Goal: Task Accomplishment & Management: Manage account settings

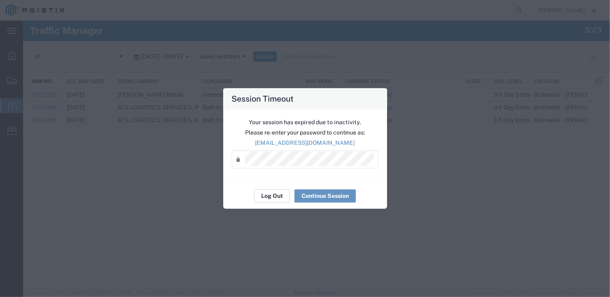
click at [269, 194] on button "Log Out" at bounding box center [272, 196] width 36 height 13
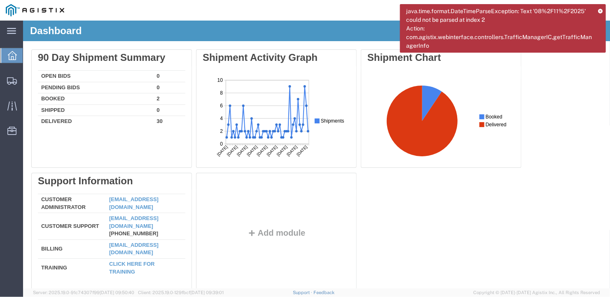
click at [600, 10] on icon at bounding box center [600, 11] width 5 height 5
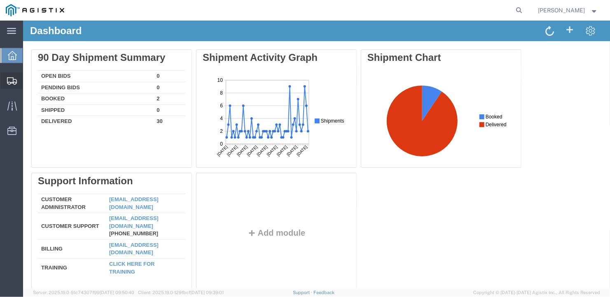
click at [0, 0] on span "Create Shipment" at bounding box center [0, 0] width 0 height 0
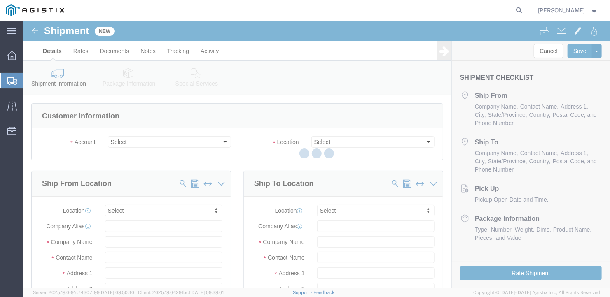
select select
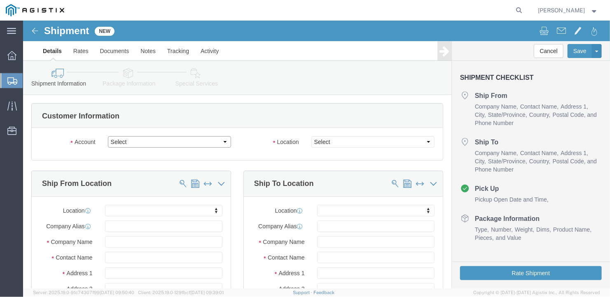
click select "Select General Dynamics Bath Iron Works"
select select "8114"
click select "Select General Dynamics Bath Iron Works"
select select
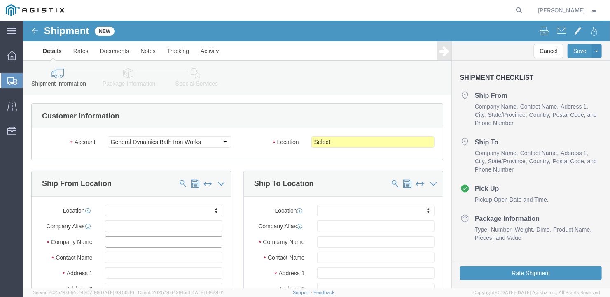
click input "text"
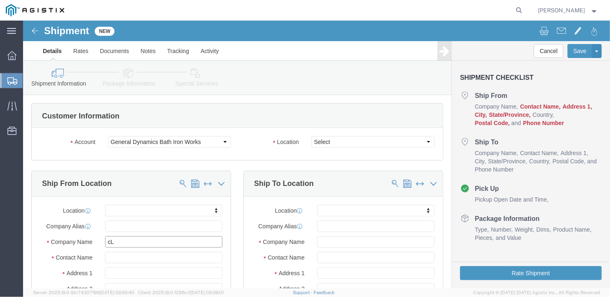
type input "c"
type input "[PERSON_NAME]"
type input "[STREET_ADDRESS]"
select select
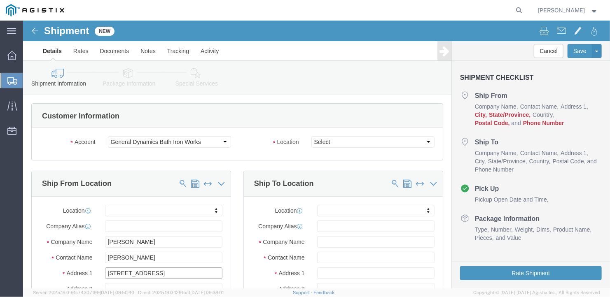
scroll to position [124, 0]
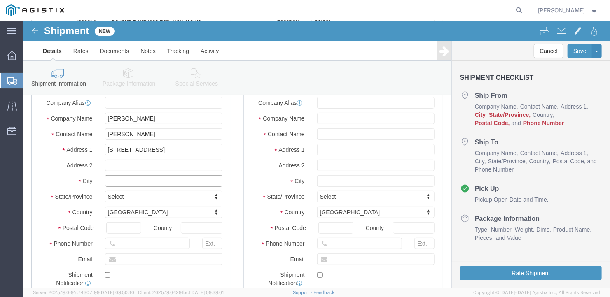
click input "text"
type input "[GEOGRAPHIC_DATA]"
select select
type input "I"
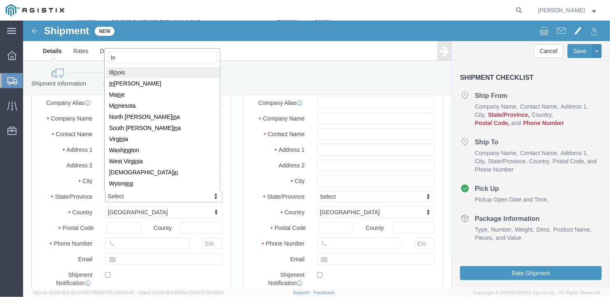
type input "Ind"
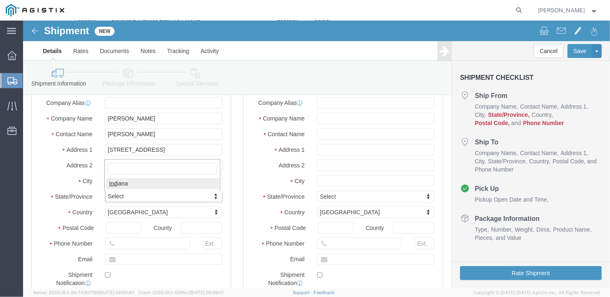
select select
select select "IN"
click input "text"
type input "46304"
select select
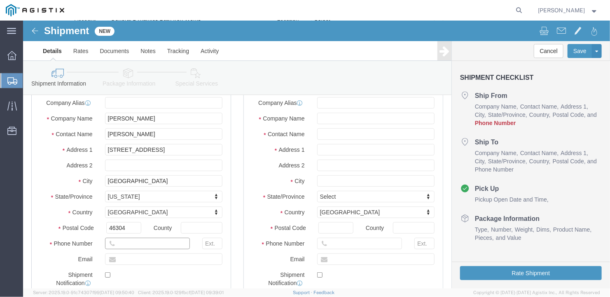
click input "text"
type input "[PHONE_NUMBER]"
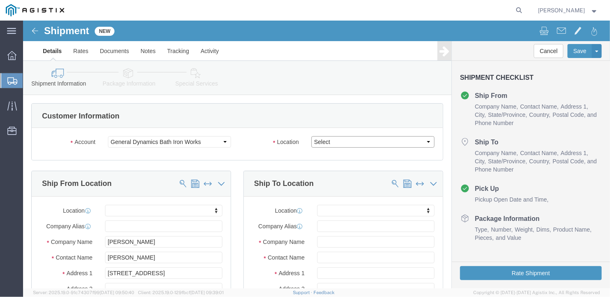
click select "Select Bath - 50 YARD REC [US_STATE][GEOGRAPHIC_DATA] - 700 [US_STATE][GEOGRAPH…"
select select "15691"
click select "Select Bath - 50 YARD REC [US_STATE][GEOGRAPHIC_DATA] - 700 [US_STATE][GEOGRAPH…"
click input "text"
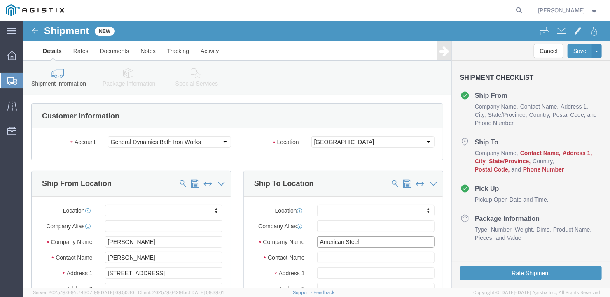
type input "American Steel"
type input "a"
type input "[PERSON_NAME]"
type input "[STREET_ADDRESS][PERSON_NAME]"
select select
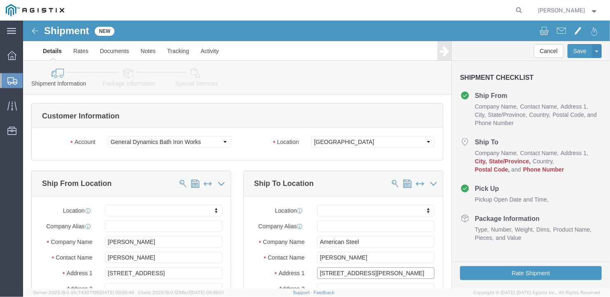
scroll to position [82, 0]
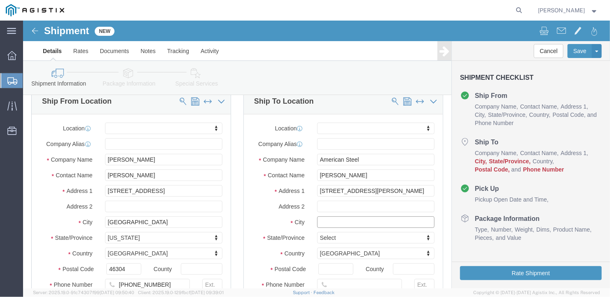
click input "text"
type input "[GEOGRAPHIC_DATA]"
select select
type input "m"
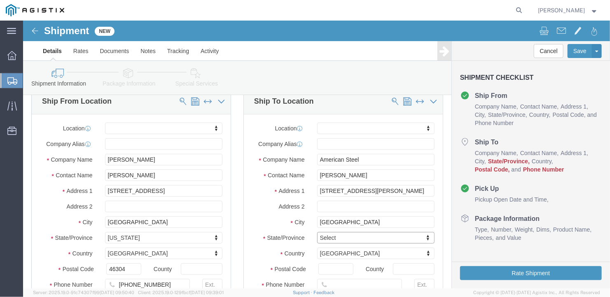
type input "ma"
type input "main"
select select
select select "ME"
type input "04530"
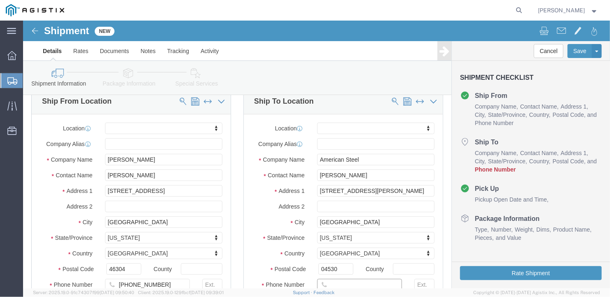
select select
click input "text"
type input "[PHONE_NUMBER]"
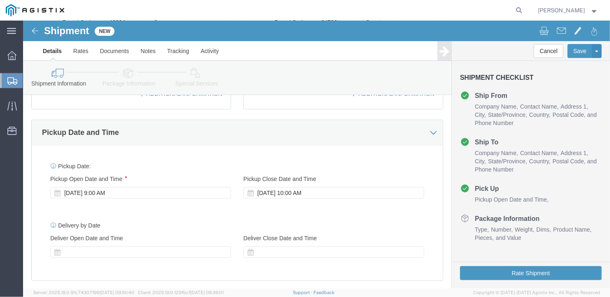
scroll to position [535, 0]
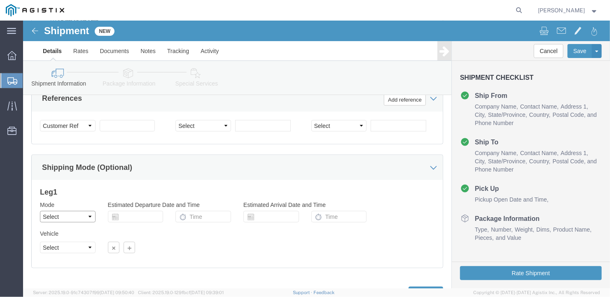
click select "Select Air Less than Truckload Multi-Leg Ocean Freight Rail Small Parcel Truckl…"
select select "TL"
click select "Select Air Less than Truckload Multi-Leg Ocean Freight Rail Small Parcel Truckl…"
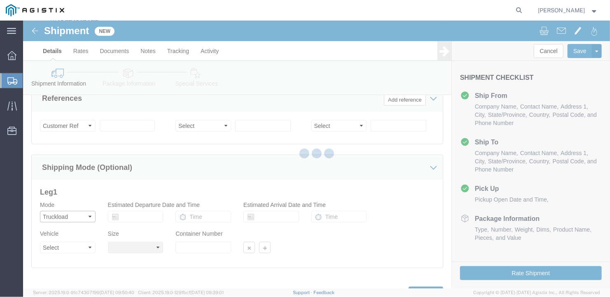
select select
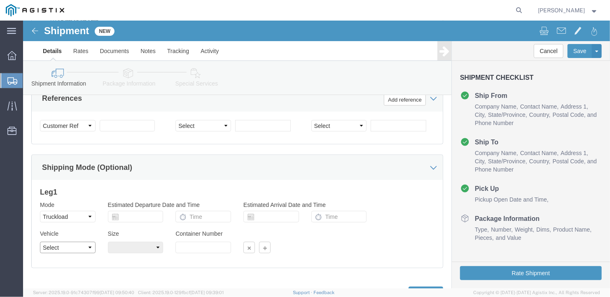
click select "Select 1-Ton (PSS) 10 Wheel 10 Yard Dump Truck 20 Yard Dump Truck Bobtail Botto…"
select select "FLBD"
click select "Select 1-Ton (PSS) 10 Wheel 10 Yard Dump Truck 20 Yard Dump Truck Bobtail Botto…"
click select "Select 35 Feet 20 Feet 28 Feet 53 Feet 40 Feet 48 Feet"
select select "53FT"
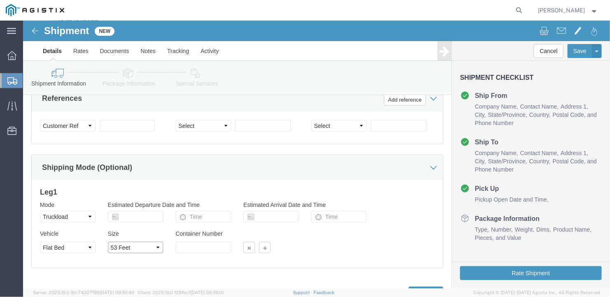
click select "Select 35 Feet 20 Feet 28 Feet 53 Feet 40 Feet 48 Feet"
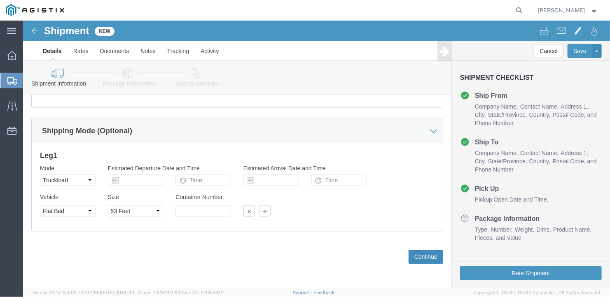
click button "Continue"
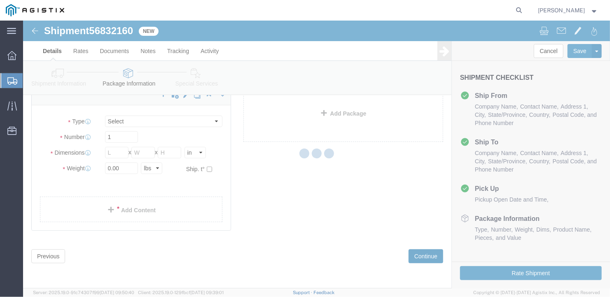
scroll to position [9, 0]
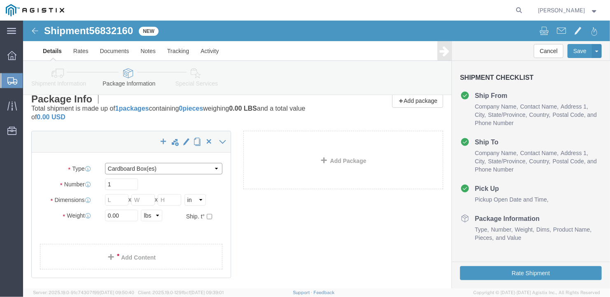
click select "Select Bale(s) Basket(s) Bolt(s) Bottle(s) Buckets Bulk Bundle(s) Can(s) Cardbo…"
select select "BULK"
click select "Select Bale(s) Basket(s) Bolt(s) Bottle(s) Buckets Bulk Bundle(s) Can(s) Cardbo…"
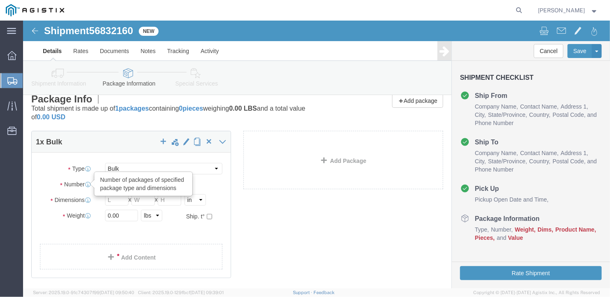
drag, startPoint x: 91, startPoint y: 166, endPoint x: 63, endPoint y: 166, distance: 27.6
click div "Number Number of packages of specified package type and dimensions 1"
type input "4"
click input "text"
type input "582"
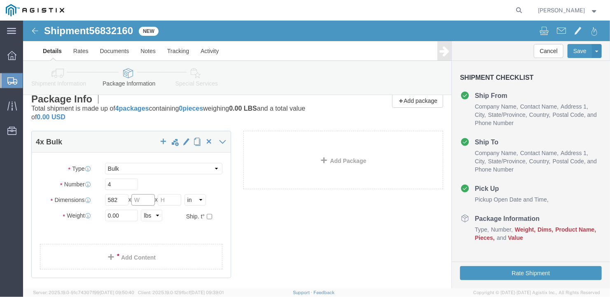
click input "text"
type input "126"
click input "text"
type input "12"
drag, startPoint x: 98, startPoint y: 196, endPoint x: 82, endPoint y: 199, distance: 17.1
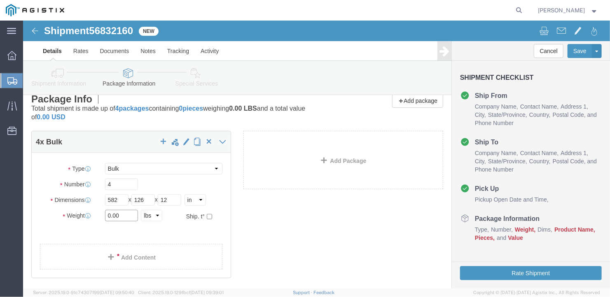
click input "0.00"
type input "39956"
click link "Add Content"
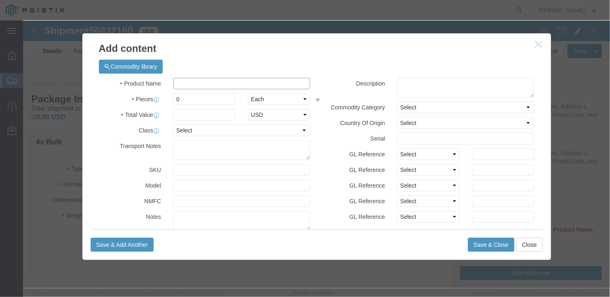
click input "text"
type input "wide steel plates"
click input "0"
drag, startPoint x: 160, startPoint y: 79, endPoint x: 145, endPoint y: 79, distance: 15.2
click div "0"
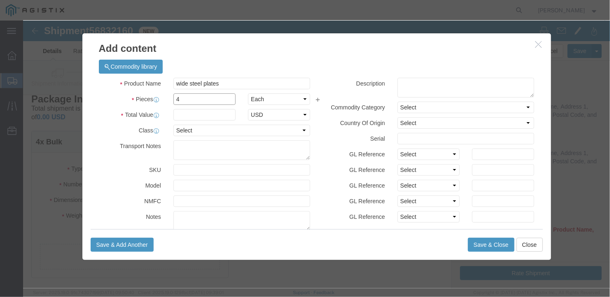
type input "4"
click input "text"
type input "1"
drag, startPoint x: 323, startPoint y: 225, endPoint x: 328, endPoint y: 226, distance: 5.1
click div "Save & Add Another Save & Close Close"
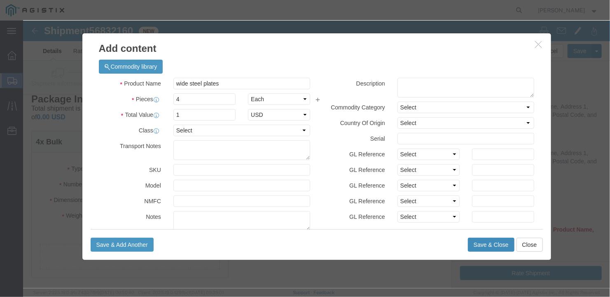
click button "Save & Close"
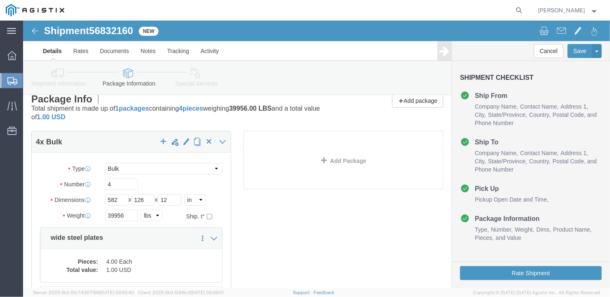
scroll to position [99, 0]
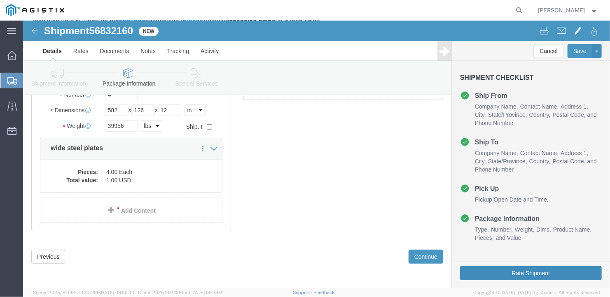
click button "Rate Shipment"
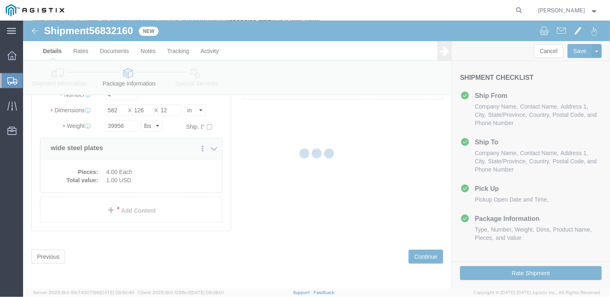
scroll to position [0, 0]
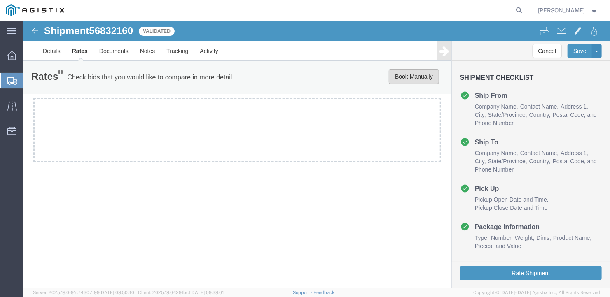
click at [412, 73] on button "Book Manually" at bounding box center [413, 76] width 50 height 15
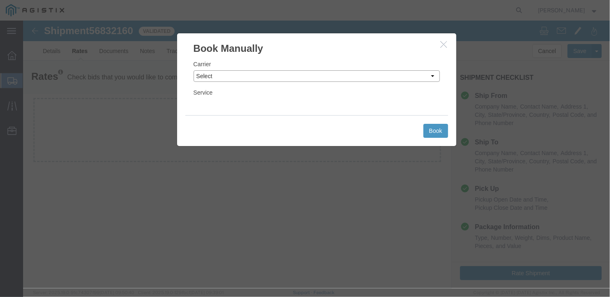
click at [261, 72] on select "Select LLP" at bounding box center [316, 76] width 246 height 12
select select "6922"
click at [193, 70] on select "Select LLP" at bounding box center [316, 76] width 246 height 12
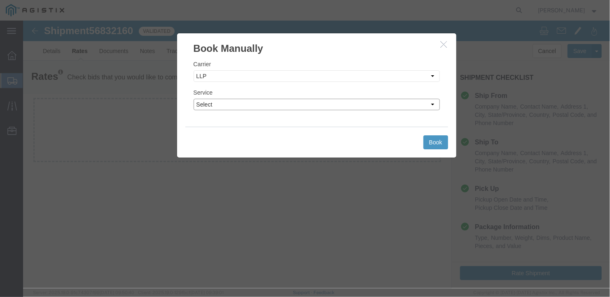
click at [231, 100] on select "Select LTL Truckload" at bounding box center [316, 104] width 246 height 12
select select "16774"
click at [193, 98] on select "Select LTL Truckload" at bounding box center [316, 104] width 246 height 12
click at [436, 141] on button "Book" at bounding box center [435, 142] width 25 height 14
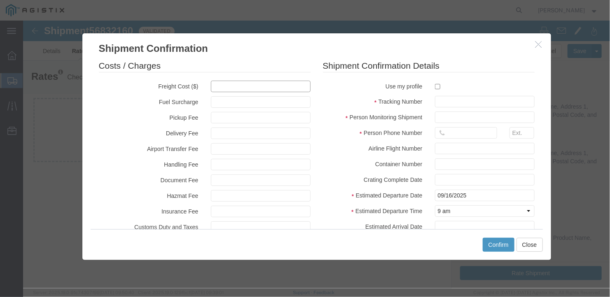
click at [223, 84] on input "text" at bounding box center [260, 86] width 100 height 12
type input "5300"
type input "5,300.00"
click at [435, 100] on input "text" at bounding box center [484, 102] width 100 height 12
type input "B27090"
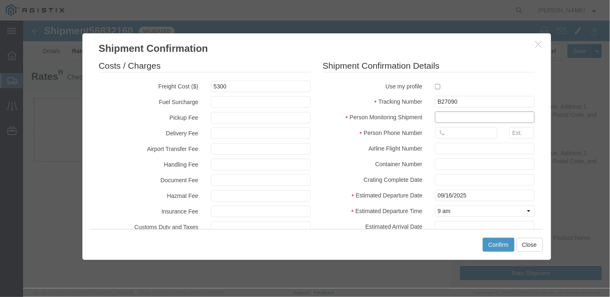
click at [439, 119] on input "text" at bounding box center [484, 117] width 100 height 12
type input "[PERSON_NAME]"
type input "2075497862"
type input "[DATE]"
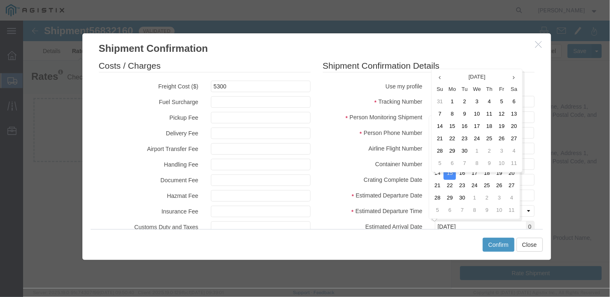
click at [536, 140] on div "Costs / Charges Freight Cost ($) 5300 Fuel Surcharge Pickup Fee Delivery Fee Ai…" at bounding box center [316, 142] width 469 height 174
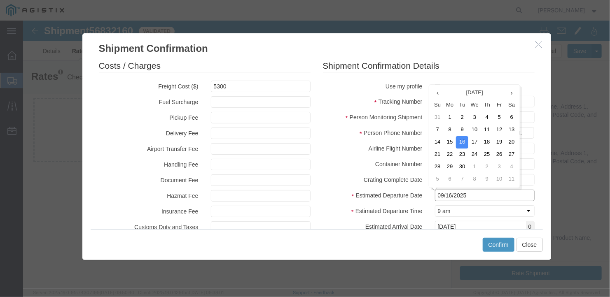
click at [483, 194] on input "09/16/2025" at bounding box center [484, 195] width 100 height 12
click at [436, 91] on icon at bounding box center [437, 92] width 2 height 5
click at [463, 163] on td "26" at bounding box center [464, 167] width 12 height 12
type input "[DATE]"
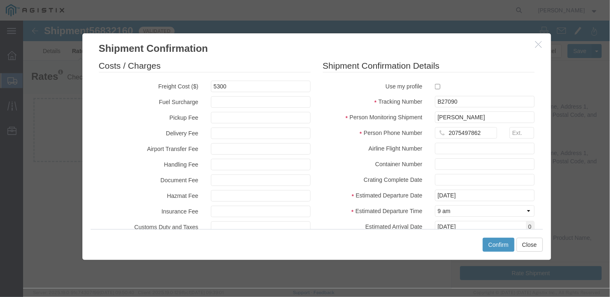
scroll to position [39, 0]
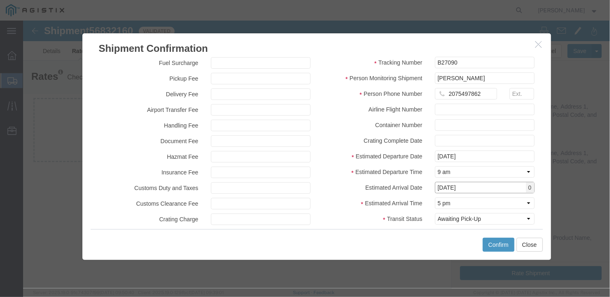
click at [475, 188] on input "[DATE]" at bounding box center [484, 188] width 100 height 12
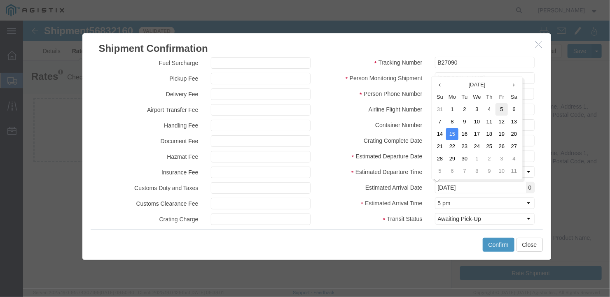
click at [501, 106] on td "5" at bounding box center [501, 109] width 12 height 12
type input "[DATE]"
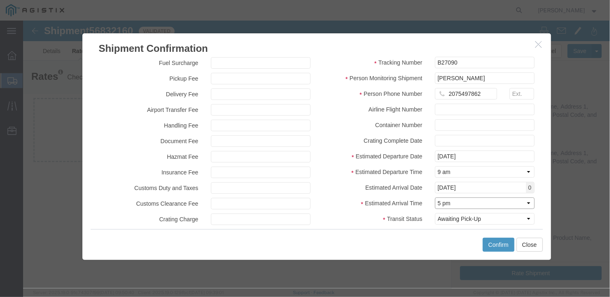
click at [470, 202] on select "Select Midnight 1 am 2 am 3 am 4 am 5 am 6 am 7 am 8 am 9 am 10 am 11 am 12 Noo…" at bounding box center [484, 203] width 100 height 12
select select "1200"
click at [434, 197] on select "Select Midnight 1 am 2 am 3 am 4 am 5 am 6 am 7 am 8 am 9 am 10 am 11 am 12 Noo…" at bounding box center [484, 203] width 100 height 12
click at [497, 242] on button "Confirm" at bounding box center [498, 245] width 32 height 14
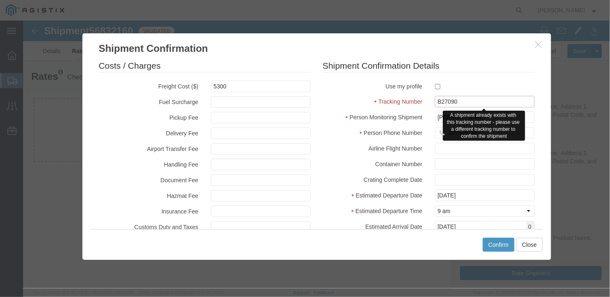
drag, startPoint x: 459, startPoint y: 98, endPoint x: 441, endPoint y: 101, distance: 18.3
click at [441, 101] on input "B27090" at bounding box center [484, 102] width 100 height 12
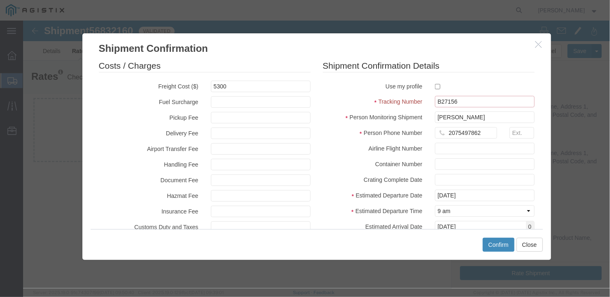
type input "B27156"
click at [500, 243] on button "Confirm" at bounding box center [498, 245] width 32 height 14
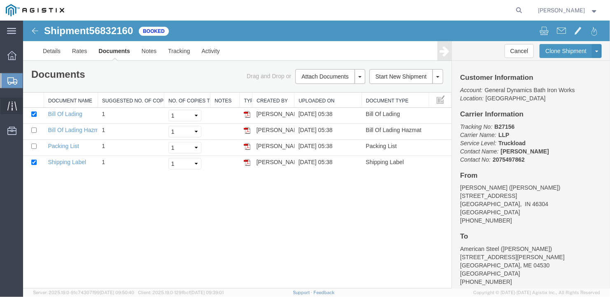
click at [12, 104] on icon at bounding box center [11, 105] width 9 height 9
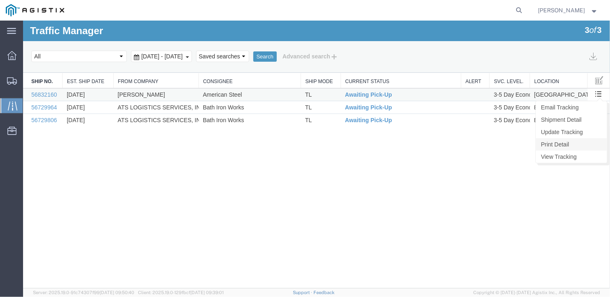
click at [557, 141] on link "Print Detail" at bounding box center [570, 144] width 71 height 12
click at [23, 20] on link "Update Tracking" at bounding box center [23, 20] width 0 height 0
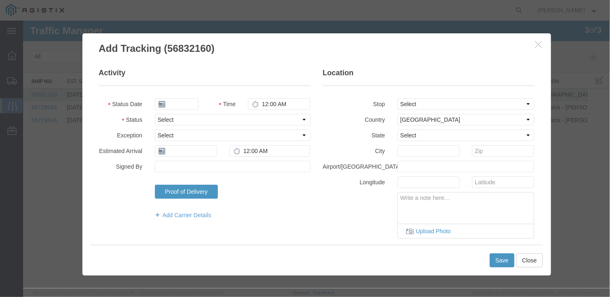
type input "09/16/2025"
type input "9:00 AM"
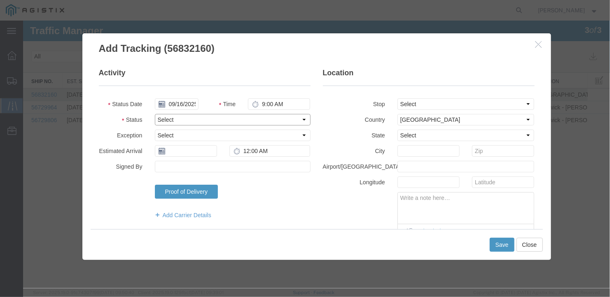
click at [184, 119] on select "Select Arrival Notice Available Arrival Notice Imported Arrive at Delivery Loca…" at bounding box center [232, 120] width 156 height 12
select select "DELIVRED"
click at [154, 114] on select "Select Arrival Notice Available Arrival Notice Imported Arrive at Delivery Loca…" at bounding box center [232, 120] width 156 height 12
click at [177, 165] on input "Signed By" at bounding box center [232, 167] width 156 height 12
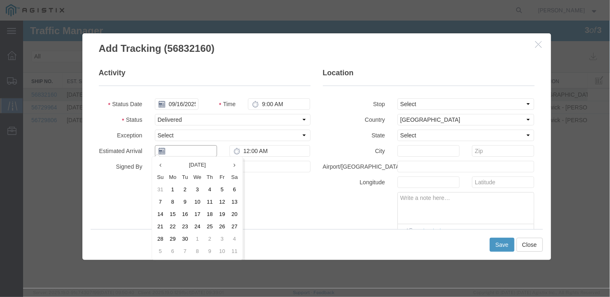
click at [180, 150] on input "text" at bounding box center [185, 151] width 62 height 12
click at [209, 200] on td "11" at bounding box center [209, 202] width 12 height 12
type input "[DATE]"
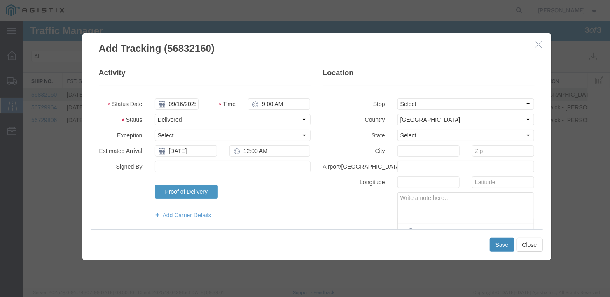
click at [505, 243] on button "Save" at bounding box center [501, 245] width 25 height 14
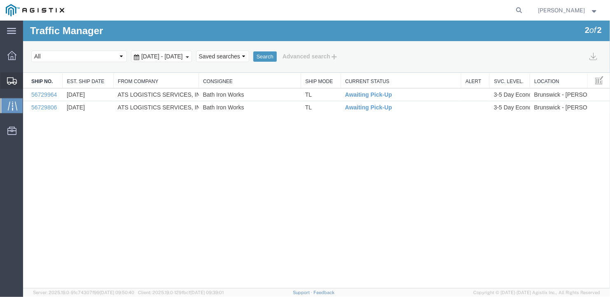
click at [0, 0] on span "Create Shipment" at bounding box center [0, 0] width 0 height 0
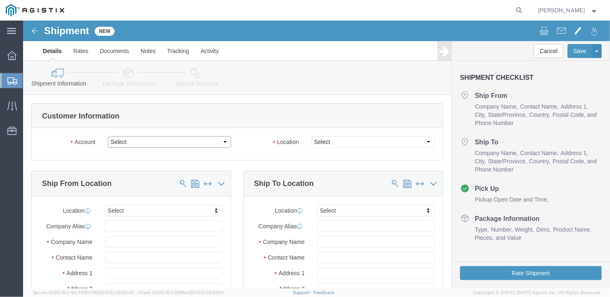
click select "Select General Dynamics Bath Iron Works"
select select "8114"
click select "Select General Dynamics Bath Iron Works"
select select
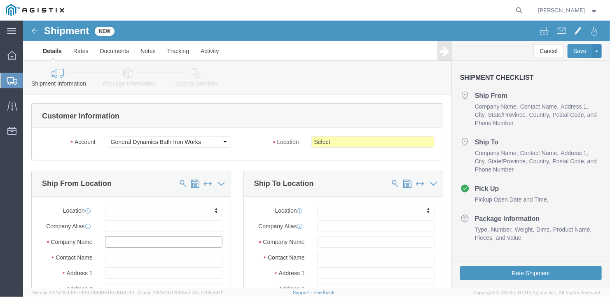
click input "text"
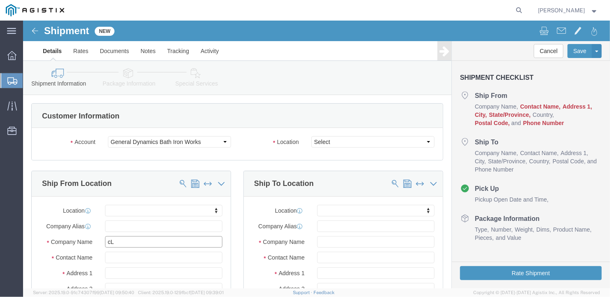
type input "c"
type input "[PERSON_NAME]"
type input "[STREET_ADDRESS]"
select select
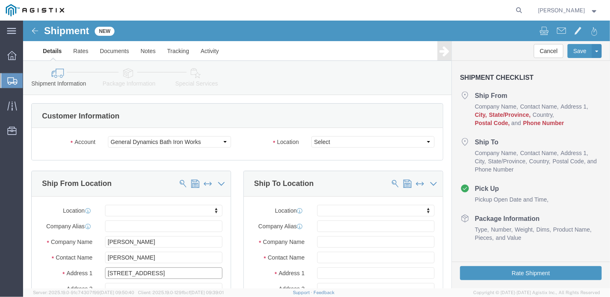
scroll to position [82, 0]
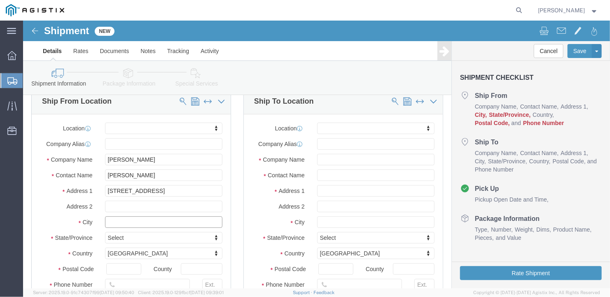
click input "text"
type input "[GEOGRAPHIC_DATA]"
select select
type input "I"
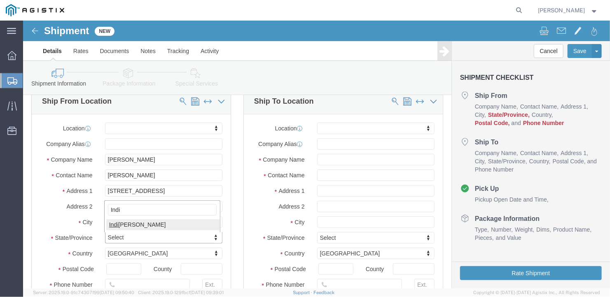
type input "[GEOGRAPHIC_DATA]"
select select
select select "IN"
click input "text"
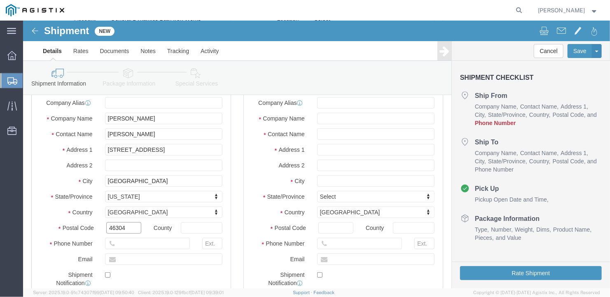
type input "46304"
select select
click input "text"
type input "[PHONE_NUMBER]"
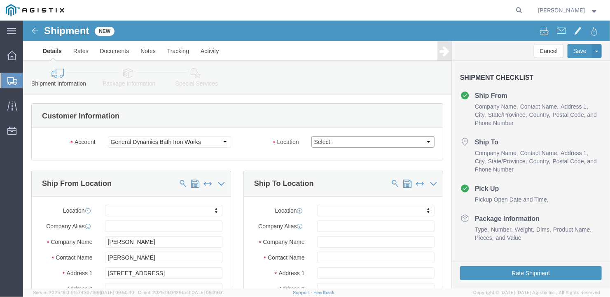
click select "Select Bath - 50 YARD REC [US_STATE][GEOGRAPHIC_DATA] - 700 [US_STATE][GEOGRAPH…"
select select "15691"
click select "Select Bath - 50 YARD REC [US_STATE][GEOGRAPHIC_DATA] - 700 [US_STATE][GEOGRAPH…"
click input "text"
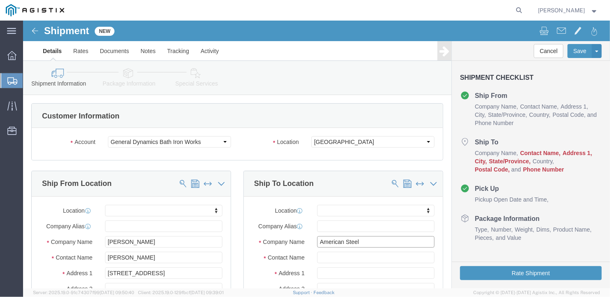
type input "American Steel"
type input "[PERSON_NAME]"
type input "[STREET_ADDRESS][PERSON_NAME]"
select select
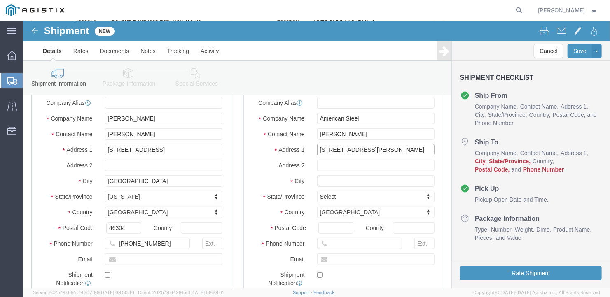
scroll to position [165, 0]
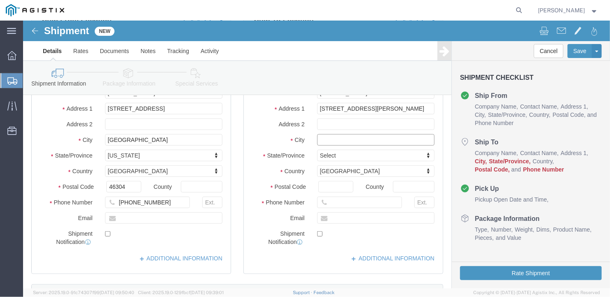
click input "text"
type input "[GEOGRAPHIC_DATA]"
select select
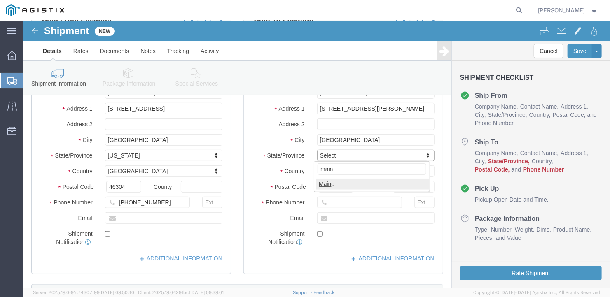
type input "main"
select select
select select "ME"
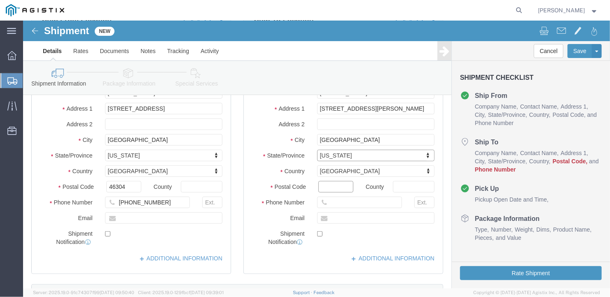
click input "Postal Code"
type input "04530"
select select
click input "text"
type input "[PHONE_NUMBER]"
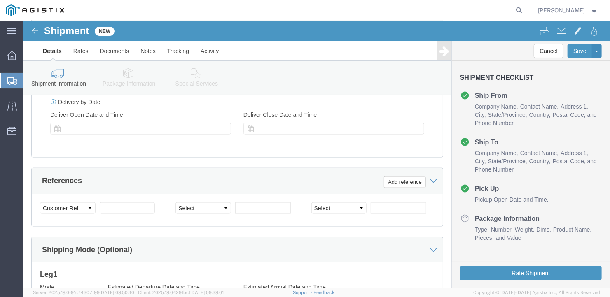
scroll to position [572, 0]
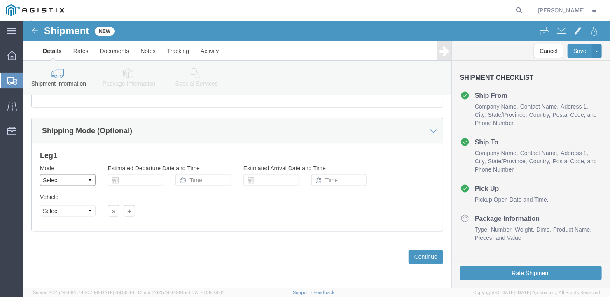
click select "Select Air Less than Truckload Multi-Leg Ocean Freight Rail Small Parcel Truckl…"
select select "TL"
click select "Select Air Less than Truckload Multi-Leg Ocean Freight Rail Small Parcel Truckl…"
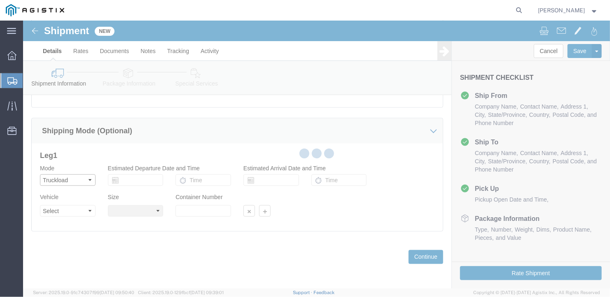
select select
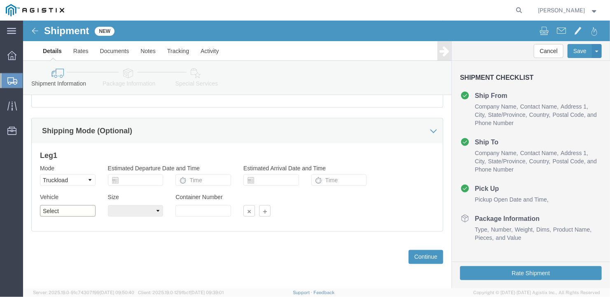
drag, startPoint x: 71, startPoint y: 210, endPoint x: 48, endPoint y: 189, distance: 31.2
click select "Select 1-Ton (PSS) 10 Wheel 10 Yard Dump Truck 20 Yard Dump Truck Bobtail Botto…"
select select "FLBD"
click select "Select 1-Ton (PSS) 10 Wheel 10 Yard Dump Truck 20 Yard Dump Truck Bobtail Botto…"
click select "Select 35 Feet 20 Feet 28 Feet 53 Feet 40 Feet 48 Feet"
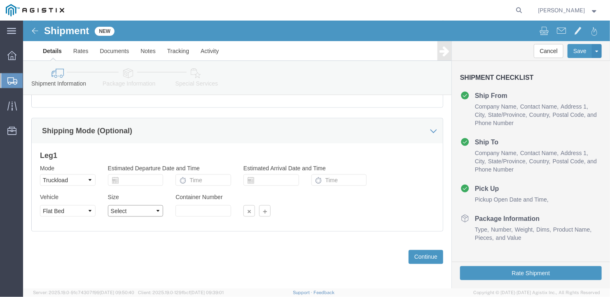
select select "53FT"
click select "Select 35 Feet 20 Feet 28 Feet 53 Feet 40 Feet 48 Feet"
click button "Continue"
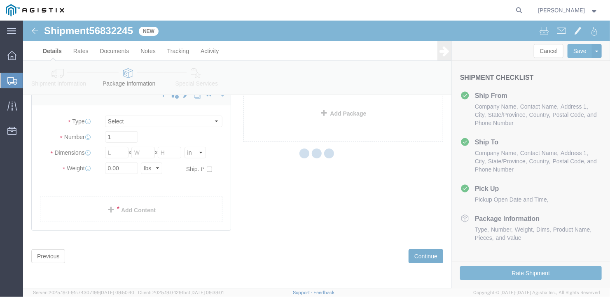
scroll to position [9, 0]
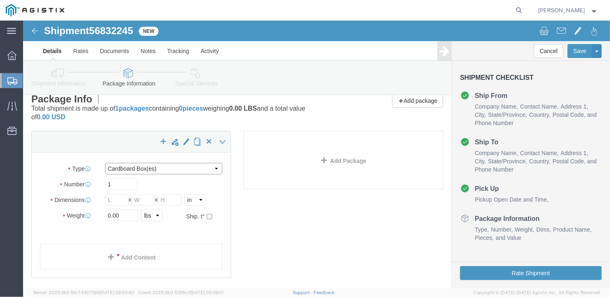
click select "Select Bale(s) Basket(s) Bolt(s) Bottle(s) Buckets Bulk Bundle(s) Can(s) Cardbo…"
select select "BULK"
click select "Select Bale(s) Basket(s) Bolt(s) Bottle(s) Buckets Bulk Bundle(s) Can(s) Cardbo…"
drag, startPoint x: 100, startPoint y: 161, endPoint x: 66, endPoint y: 166, distance: 34.6
click div "Number 1"
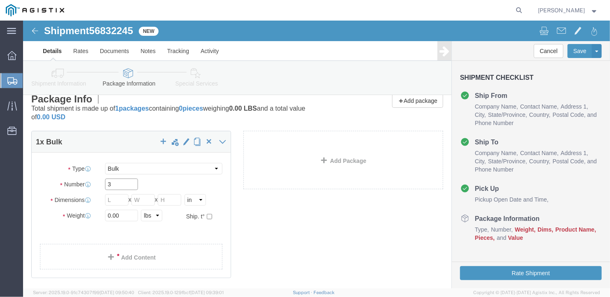
type input "3"
click ul
click select "Select Bale(s) Basket(s) Bolt(s) Bottle(s) Buckets Bulk Bundle(s) Can(s) Cardbo…"
click input "text"
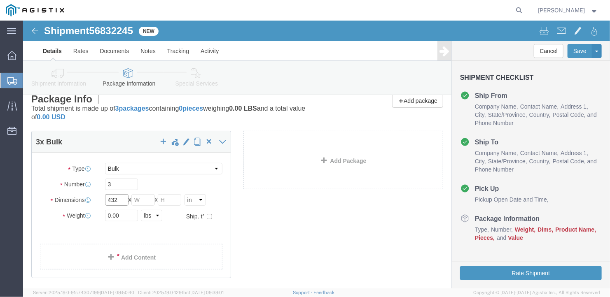
type input "432"
click input "text"
type input "126"
click input "text"
type input "12"
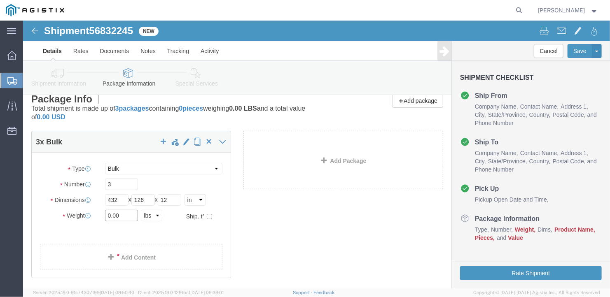
drag, startPoint x: 98, startPoint y: 196, endPoint x: 75, endPoint y: 198, distance: 23.6
click div "0.00 Select kgs lbs"
type input "37650"
click div "3 x Bulk Package Type Select Bale(s) Basket(s) Bolt(s) Bottle(s) Buckets Bulk B…"
click link "Add Content"
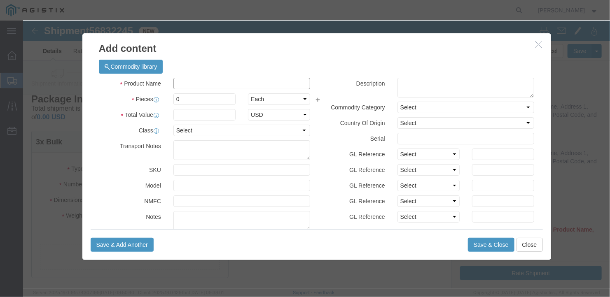
click input "text"
type input "wide steel plates"
type input "1"
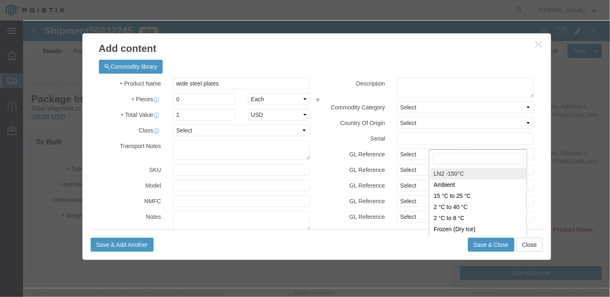
scroll to position [61, 0]
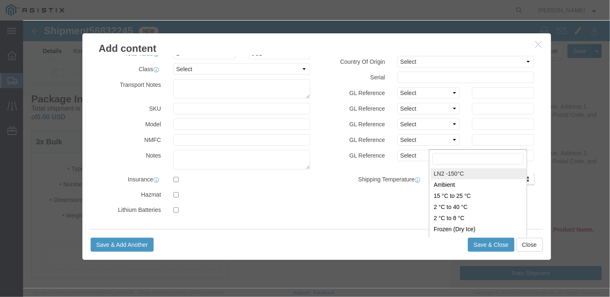
drag, startPoint x: 156, startPoint y: 77, endPoint x: 150, endPoint y: 77, distance: 5.4
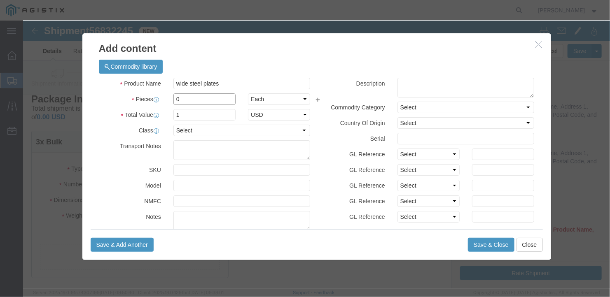
drag, startPoint x: 161, startPoint y: 79, endPoint x: 136, endPoint y: 77, distance: 24.8
click div "Pieces 0 Select Bag Barrels 100Board Feet Bottle Box Blister Pack Carats Can Ca…"
type input "3"
drag, startPoint x: 273, startPoint y: 225, endPoint x: 214, endPoint y: 190, distance: 69.4
click div "Save & Add Another Save & Close Close"
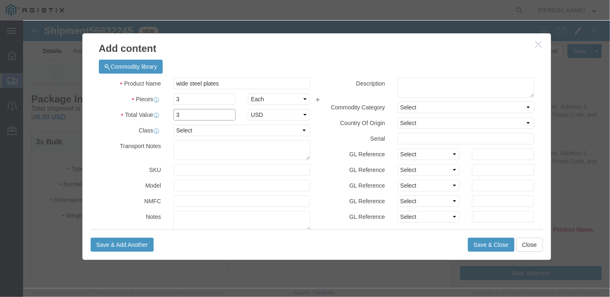
drag, startPoint x: 159, startPoint y: 94, endPoint x: 128, endPoint y: 101, distance: 31.7
click div "Product Name wide steel plates Pieces 3 Select Bag Barrels 100Board Feet Bottle…"
type input "1"
drag, startPoint x: 271, startPoint y: 219, endPoint x: 289, endPoint y: 221, distance: 18.3
click div "Save & Add Another Save & Close Close"
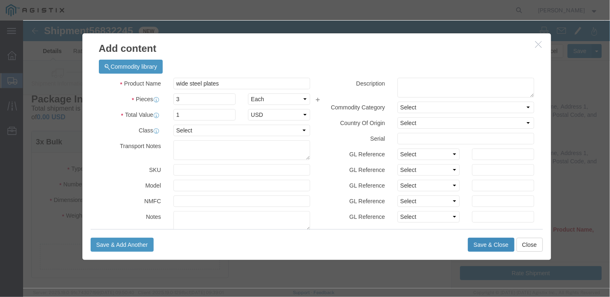
click button "Save & Close"
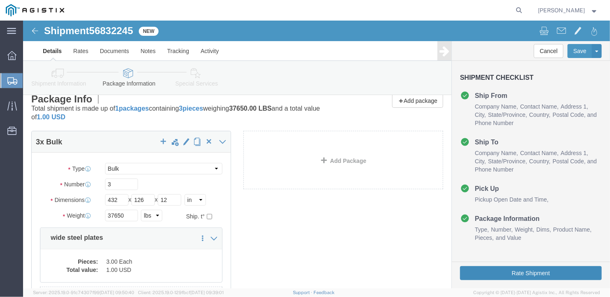
click button "Rate Shipment"
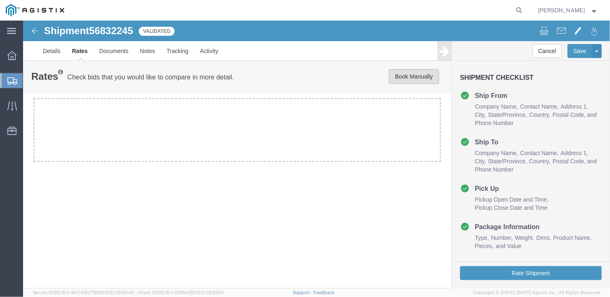
click at [408, 70] on button "Book Manually" at bounding box center [413, 76] width 50 height 15
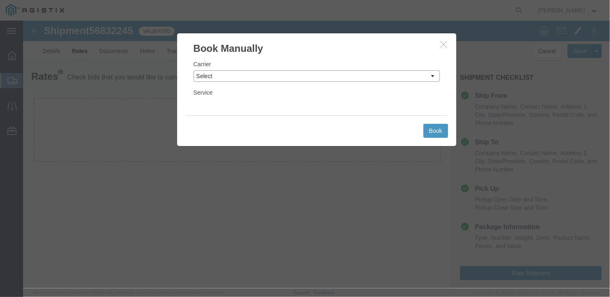
click at [242, 77] on select "Select LLP" at bounding box center [316, 76] width 246 height 12
select select "6922"
click at [193, 70] on select "Select LLP" at bounding box center [316, 76] width 246 height 12
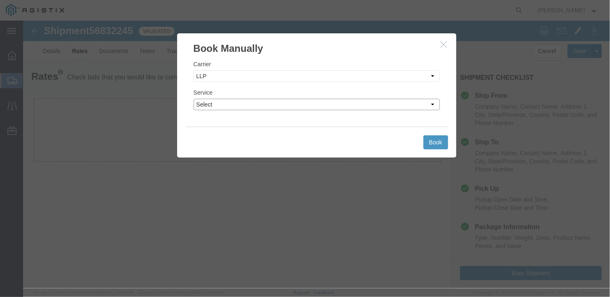
click at [228, 103] on select "Select LTL Truckload" at bounding box center [316, 104] width 246 height 12
select select "16774"
click at [193, 98] on select "Select LTL Truckload" at bounding box center [316, 104] width 246 height 12
click at [436, 142] on button "Book" at bounding box center [435, 142] width 25 height 14
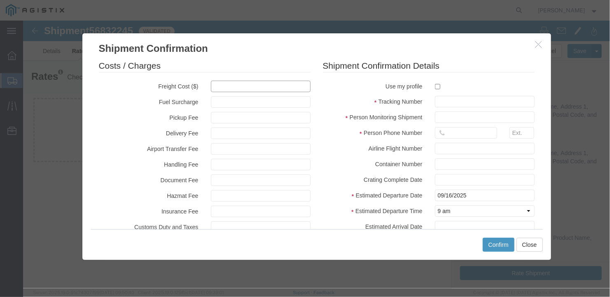
click at [219, 88] on input "text" at bounding box center [260, 86] width 100 height 12
type input "5300"
type input "5,300.00"
click at [441, 103] on input "text" at bounding box center [484, 102] width 100 height 12
type input "b27146"
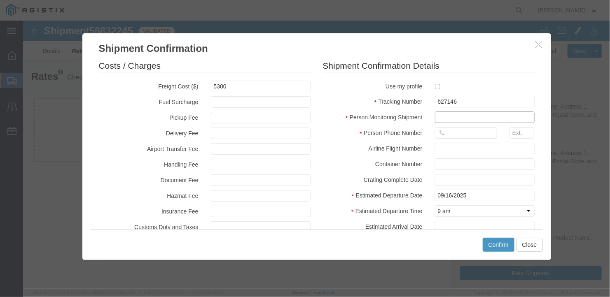
click at [441, 116] on input "text" at bounding box center [484, 117] width 100 height 12
type input "[PERSON_NAME]"
type input "2075497862"
type input "[DATE]"
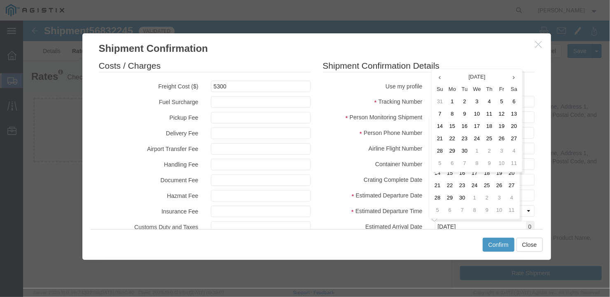
click at [537, 144] on div "Costs / Charges Freight Cost ($) 5300 Fuel Surcharge Pickup Fee Delivery Fee Ai…" at bounding box center [316, 142] width 469 height 174
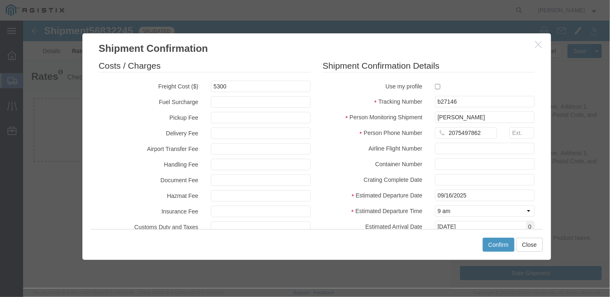
scroll to position [41, 0]
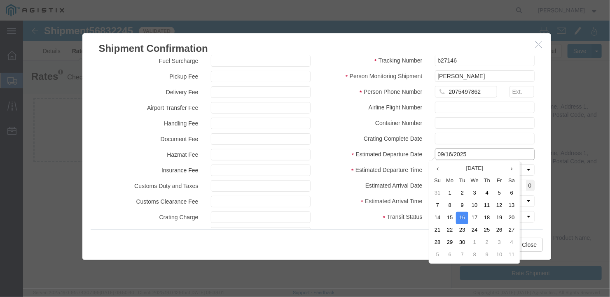
click at [477, 156] on input "09/16/2025" at bounding box center [484, 154] width 100 height 12
click at [497, 190] on td "5" at bounding box center [499, 193] width 12 height 12
type input "[DATE]"
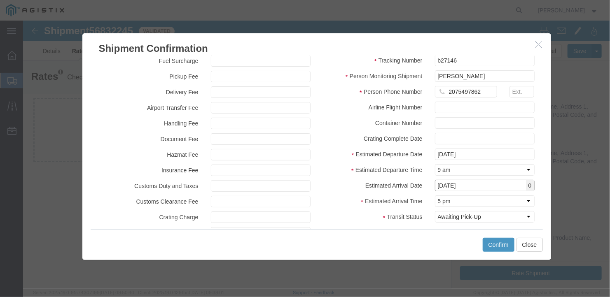
click at [474, 186] on input "[DATE]" at bounding box center [484, 186] width 100 height 12
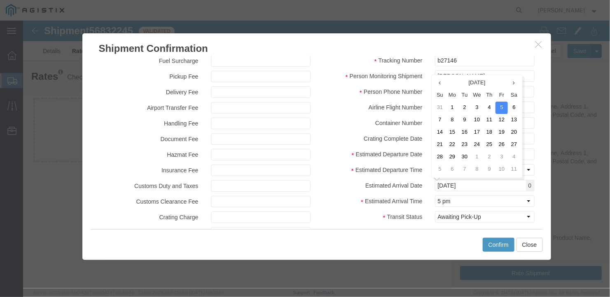
click at [490, 117] on td "11" at bounding box center [489, 120] width 12 height 12
type input "[DATE]"
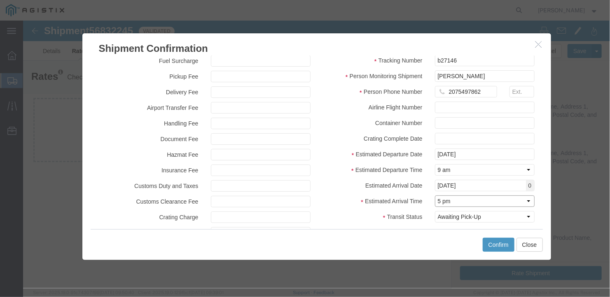
click at [483, 199] on select "Select Midnight 1 am 2 am 3 am 4 am 5 am 6 am 7 am 8 am 9 am 10 am 11 am 12 Noo…" at bounding box center [484, 201] width 100 height 12
select select "1200"
click at [434, 195] on select "Select Midnight 1 am 2 am 3 am 4 am 5 am 6 am 7 am 8 am 9 am 10 am 11 am 12 Noo…" at bounding box center [484, 201] width 100 height 12
click at [502, 242] on button "Confirm" at bounding box center [498, 245] width 32 height 14
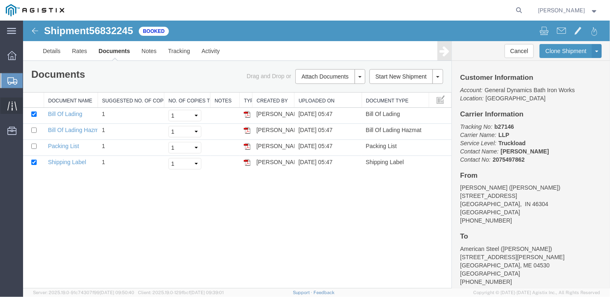
click at [28, 103] on span "Traffic" at bounding box center [26, 106] width 6 height 16
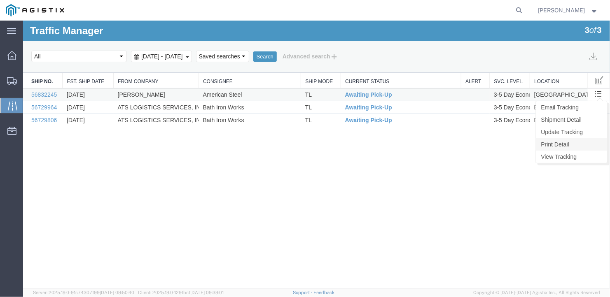
click at [562, 141] on link "Print Detail" at bounding box center [570, 144] width 71 height 12
click at [574, 129] on link "Update Tracking" at bounding box center [570, 132] width 71 height 12
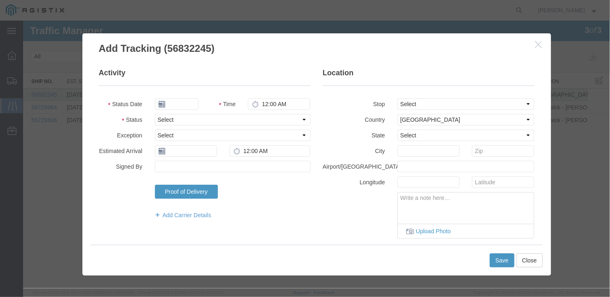
type input "09/16/2025"
type input "9:00 AM"
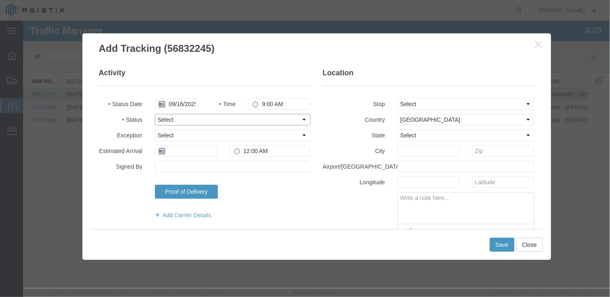
click at [191, 117] on select "Select Arrival Notice Available Arrival Notice Imported Arrive at Delivery Loca…" at bounding box center [232, 120] width 156 height 12
select select "DELIVRED"
click at [154, 114] on select "Select Arrival Notice Available Arrival Notice Imported Arrive at Delivery Loca…" at bounding box center [232, 120] width 156 height 12
click at [194, 152] on input "text" at bounding box center [185, 151] width 62 height 12
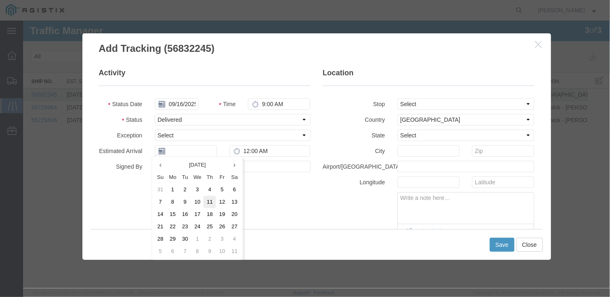
click at [208, 200] on td "11" at bounding box center [209, 202] width 12 height 12
type input "[DATE]"
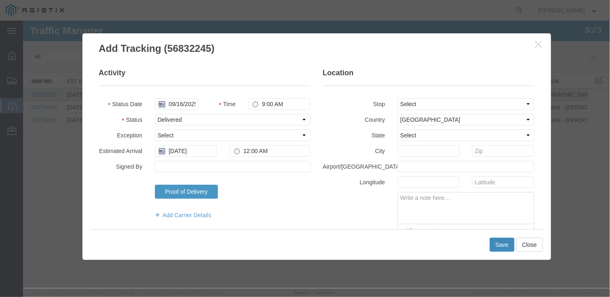
click at [502, 245] on button "Save" at bounding box center [501, 245] width 25 height 14
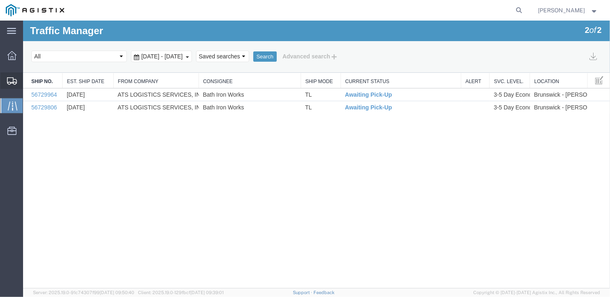
click at [0, 0] on span "Create Shipment" at bounding box center [0, 0] width 0 height 0
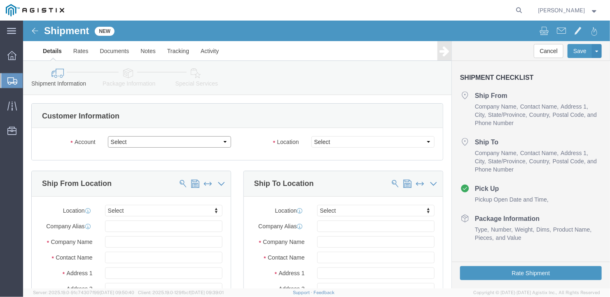
click select "Select General Dynamics Bath Iron Works"
select select "8114"
click select "Select General Dynamics Bath Iron Works"
select select
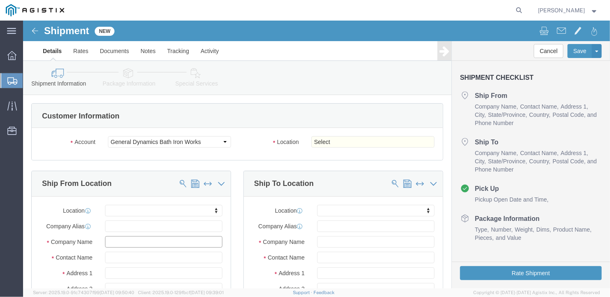
click input "text"
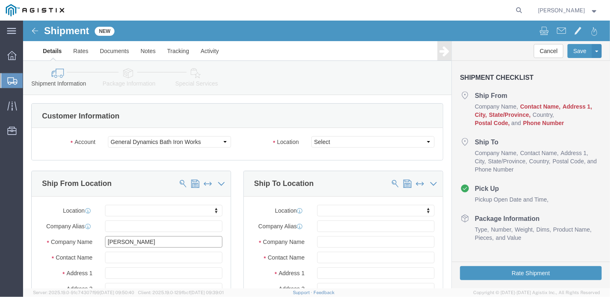
type input "[PERSON_NAME]"
type input "[STREET_ADDRESS]"
select select
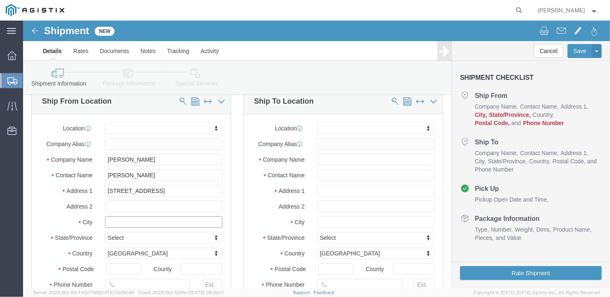
click input "text"
type input "[GEOGRAPHIC_DATA]"
select select
type input "I"
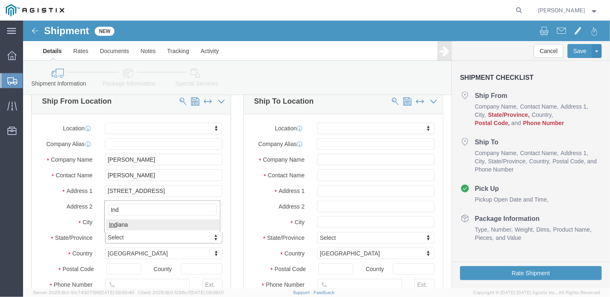
type input "Indi"
select select
select select "IN"
type input "46304"
select select
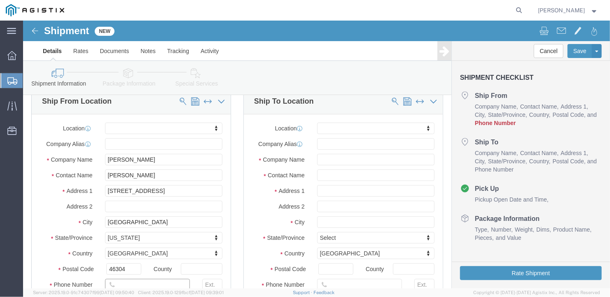
scroll to position [84, 0]
type input "[PHONE_NUMBER]"
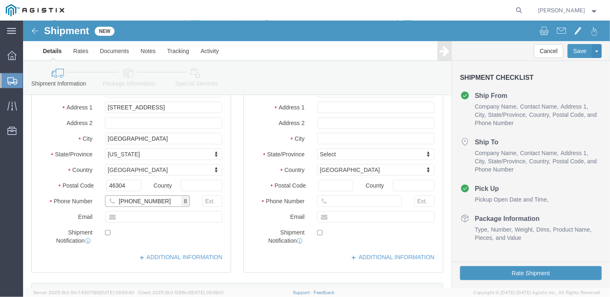
scroll to position [1, 0]
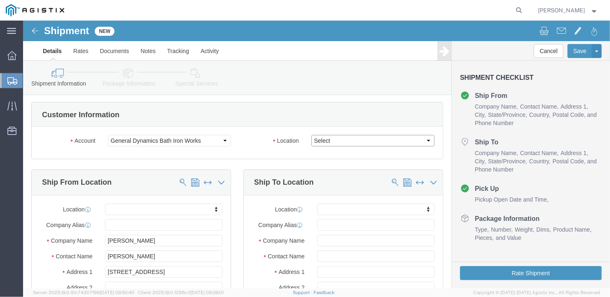
click select "Select Bath - 50 YARD REC [US_STATE][GEOGRAPHIC_DATA] - 700 [US_STATE][GEOGRAPH…"
select select "15691"
click select "Select Bath - 50 YARD REC [US_STATE][GEOGRAPHIC_DATA] - 700 [US_STATE][GEOGRAPH…"
click input "text"
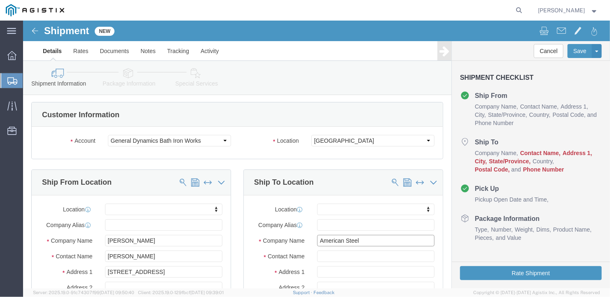
type input "American Steel"
type input "a"
type input "[PERSON_NAME]"
type input "[STREET_ADDRESS][PERSON_NAME]"
select select
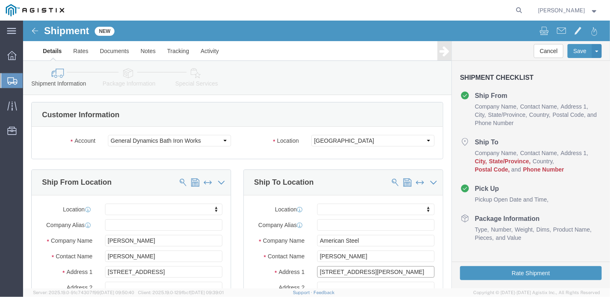
scroll to position [125, 0]
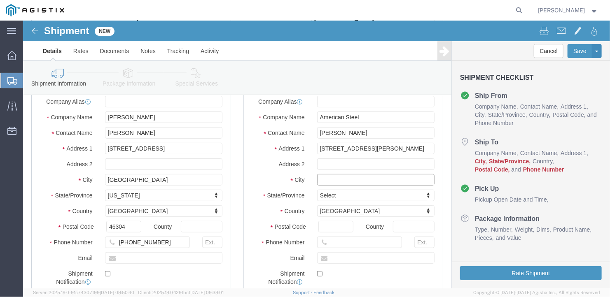
click input "text"
type input "[GEOGRAPHIC_DATA]"
select select
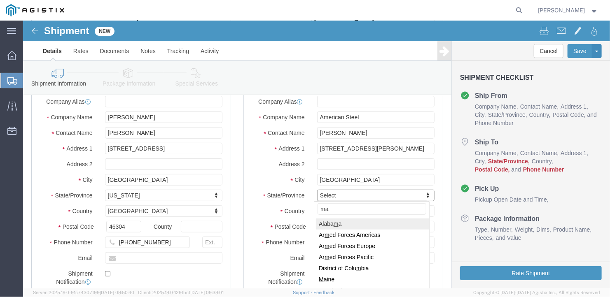
type input "mai"
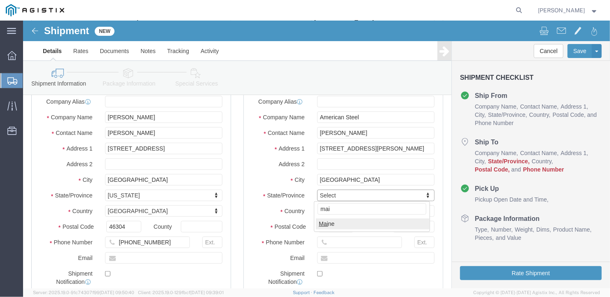
select select
select select "ME"
click input "Postal Code"
type input "04530"
select select
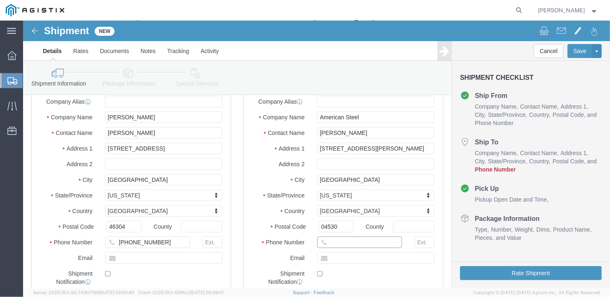
click input "text"
type input "[PHONE_NUMBER]"
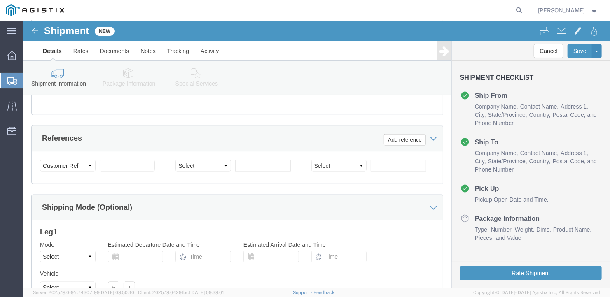
scroll to position [572, 0]
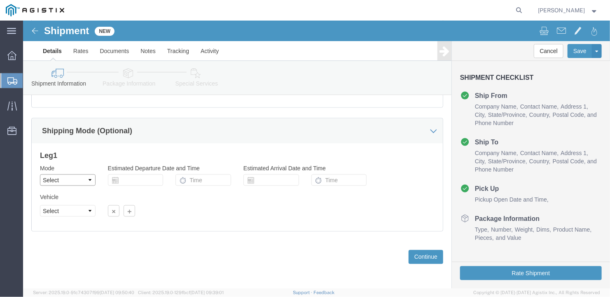
click select "Select Air Less than Truckload Multi-Leg Ocean Freight Rail Small Parcel Truckl…"
select select "TL"
click select "Select Air Less than Truckload Multi-Leg Ocean Freight Rail Small Parcel Truckl…"
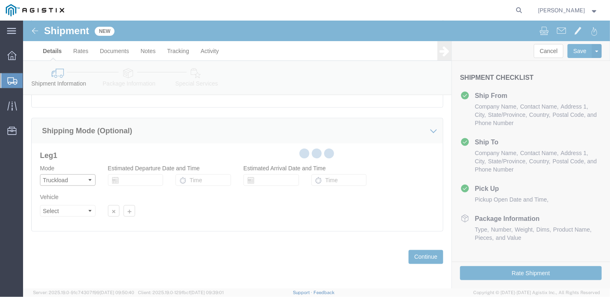
select select
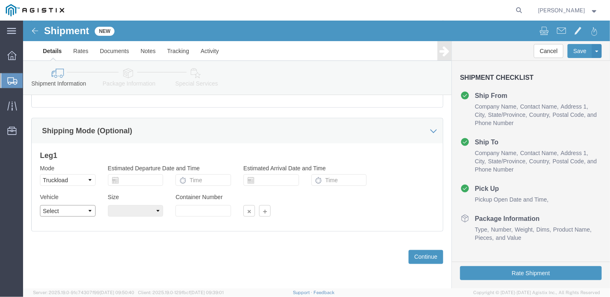
click select "Select 1-Ton (PSS) 10 Wheel 10 Yard Dump Truck 20 Yard Dump Truck Bobtail Botto…"
select select "FLBD"
click select "Select 1-Ton (PSS) 10 Wheel 10 Yard Dump Truck 20 Yard Dump Truck Bobtail Botto…"
click select "Select 35 Feet 20 Feet 28 Feet 53 Feet 40 Feet 48 Feet"
select select "53FT"
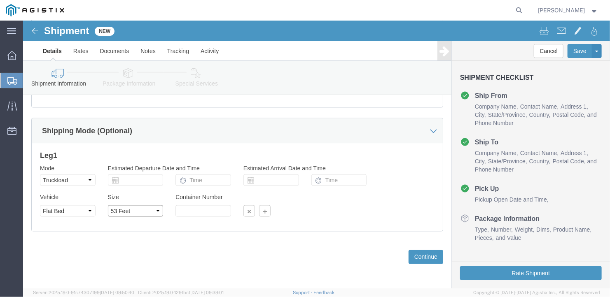
click select "Select 35 Feet 20 Feet 28 Feet 53 Feet 40 Feet 48 Feet"
click button "Continue"
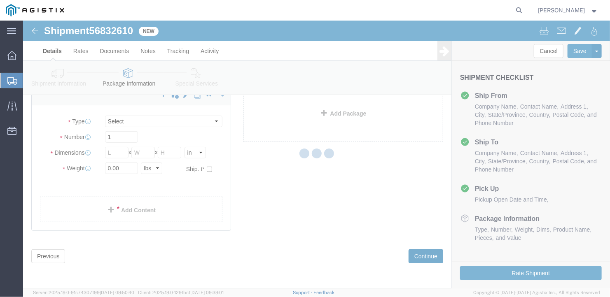
scroll to position [9, 0]
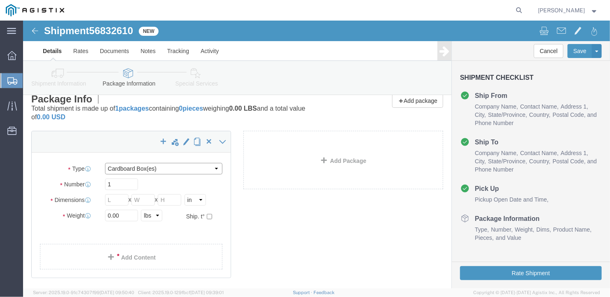
click select "Select Bale(s) Basket(s) Bolt(s) Bottle(s) Buckets Bulk Bundle(s) Can(s) Cardbo…"
select select "BULK"
click select "Select Bale(s) Basket(s) Bolt(s) Bottle(s) Buckets Bulk Bundle(s) Can(s) Cardbo…"
drag, startPoint x: 94, startPoint y: 163, endPoint x: 49, endPoint y: 177, distance: 46.8
click div "Package Type Select Bale(s) Basket(s) Bolt(s) Bottle(s) Buckets Bulk Bundle(s) …"
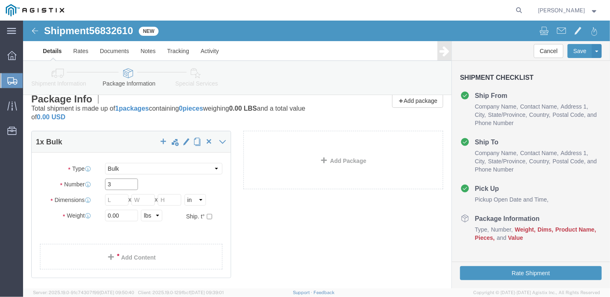
type input "3"
click div "1 x Bulk Package Type Select Bale(s) Basket(s) Bolt(s) Bottle(s) Buckets Bulk B…"
click input "text"
type input "582"
click input "text"
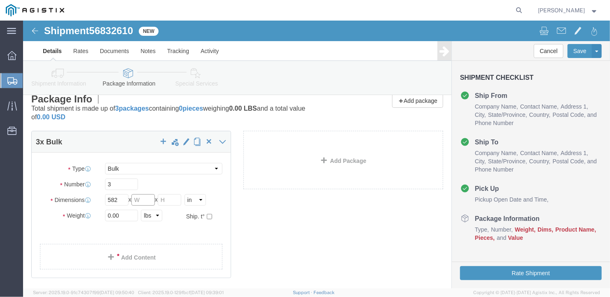
type input "126"
click input "text"
type input "12"
drag, startPoint x: 105, startPoint y: 194, endPoint x: 53, endPoint y: 201, distance: 53.2
click div "Package Type Select Bale(s) Basket(s) Bolt(s) Bottle(s) Buckets Bulk Bundle(s) …"
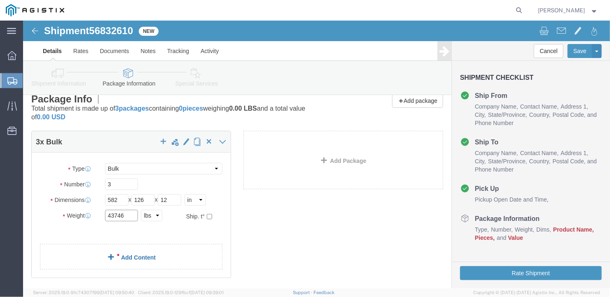
type input "43746"
click link "Add Content"
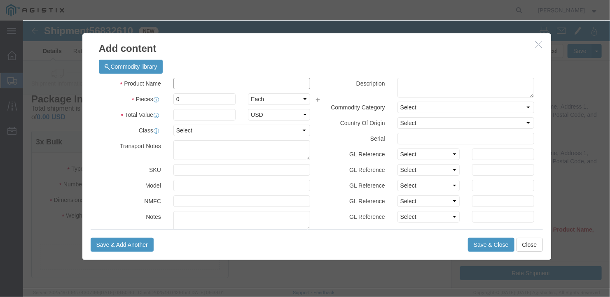
click input "text"
type input "wide steel plates"
type input "1"
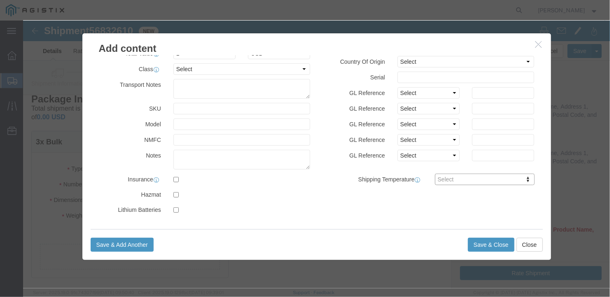
scroll to position [0, 0]
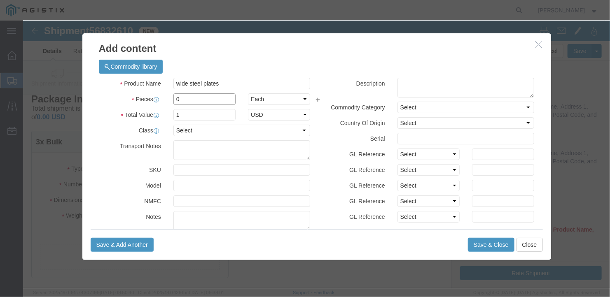
drag, startPoint x: 164, startPoint y: 79, endPoint x: 120, endPoint y: 83, distance: 44.2
click div "Pieces Number of pieces inside all the packages 0 Select Bag Barrels 100Board F…"
type input "3"
click input "3"
drag, startPoint x: 154, startPoint y: 95, endPoint x: 138, endPoint y: 98, distance: 16.3
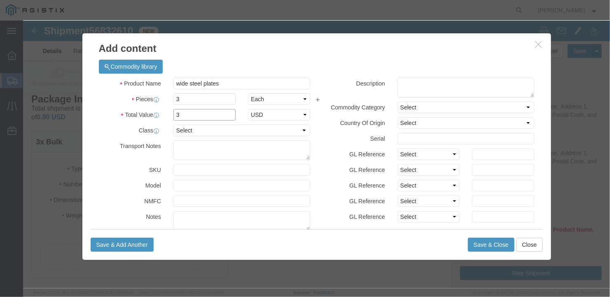
click div "Total Value 3 Select ADP AED AFN ALL AMD AOA ARS ATS AUD AWG AZN BAM BBD BDT BG…"
type input "1"
click div "Save & Add Another Save & Close Close"
click button "Save & Close"
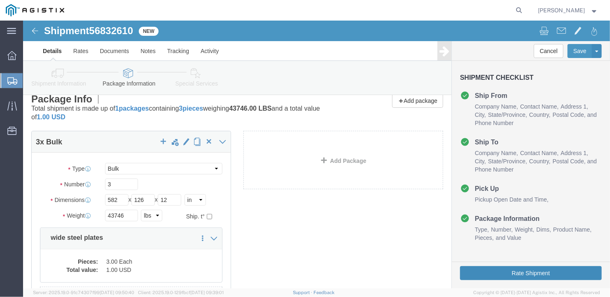
click button "Rate Shipment"
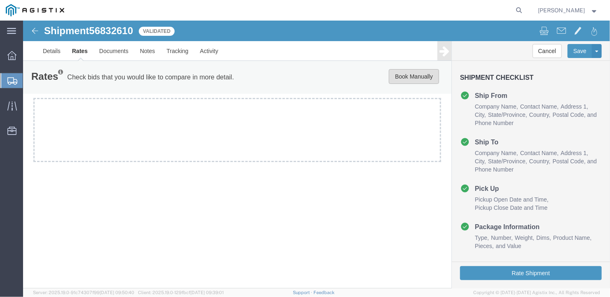
click at [398, 74] on button "Book Manually" at bounding box center [413, 76] width 50 height 15
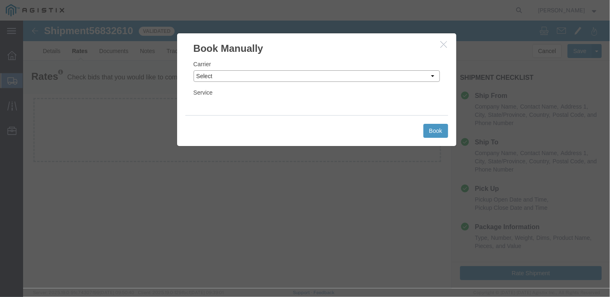
click at [313, 76] on select "Select LLP" at bounding box center [316, 76] width 246 height 12
select select "6922"
click at [193, 70] on select "Select LLP" at bounding box center [316, 76] width 246 height 12
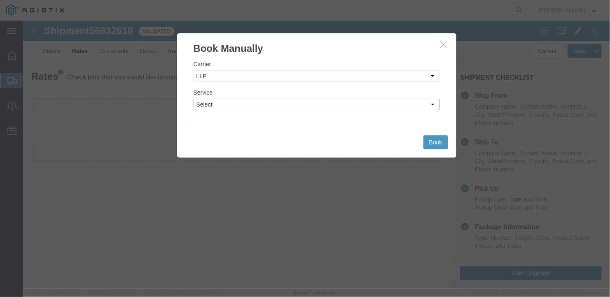
click at [269, 104] on select "Select LTL Truckload" at bounding box center [316, 104] width 246 height 12
select select "16774"
click at [193, 98] on select "Select LTL Truckload" at bounding box center [316, 104] width 246 height 12
click at [430, 141] on button "Book" at bounding box center [435, 142] width 25 height 14
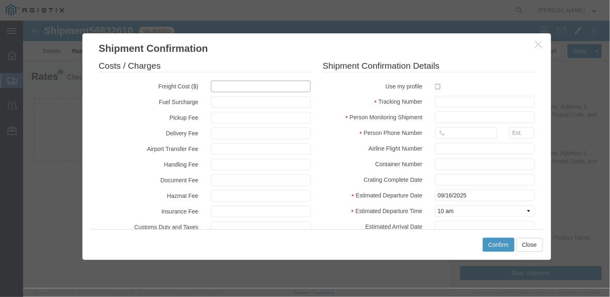
click at [227, 87] on input "text" at bounding box center [260, 86] width 100 height 12
type input "5300"
type input "b27146"
type input "[PERSON_NAME]"
type input "2075497862"
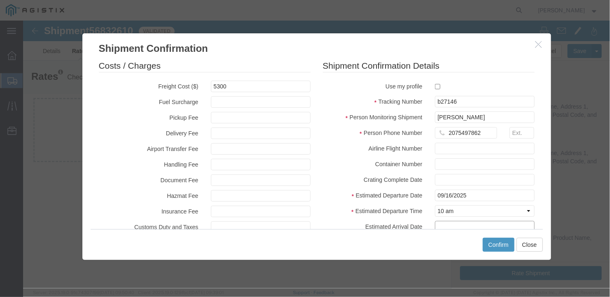
type input "[DATE]"
type input "5,300.00"
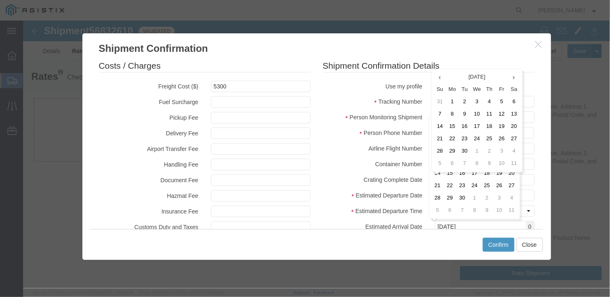
click at [355, 90] on div "Use my profile" at bounding box center [428, 85] width 224 height 11
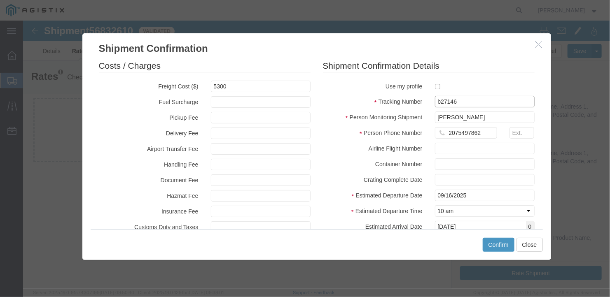
drag, startPoint x: 437, startPoint y: 104, endPoint x: 421, endPoint y: 104, distance: 16.1
click at [421, 104] on div "Tracking Number b27146" at bounding box center [428, 102] width 224 height 12
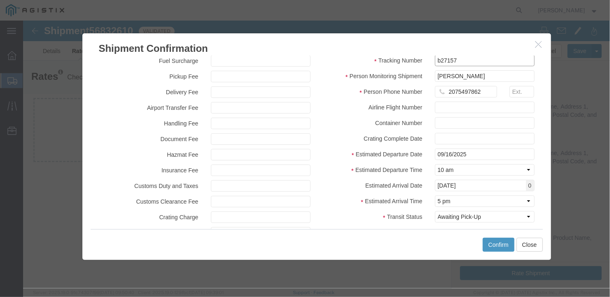
type input "b27157"
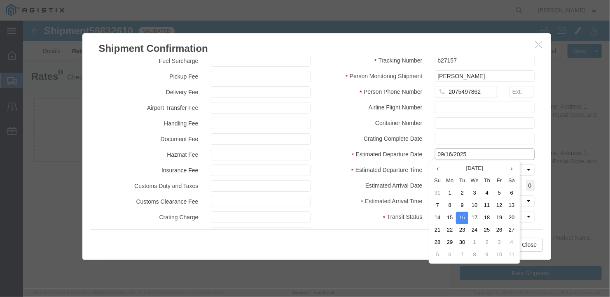
click at [482, 155] on input "09/16/2025" at bounding box center [484, 154] width 100 height 12
click at [462, 204] on td "9" at bounding box center [461, 205] width 12 height 12
type input "[DATE]"
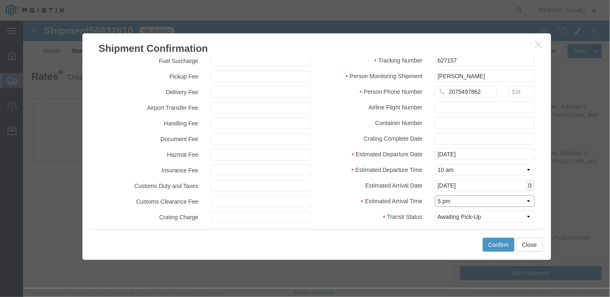
click at [470, 203] on select "Select Midnight 1 am 2 am 3 am 4 am 5 am 6 am 7 am 8 am 9 am 10 am 11 am 12 Noo…" at bounding box center [484, 201] width 100 height 12
select select "1200"
click at [434, 195] on select "Select Midnight 1 am 2 am 3 am 4 am 5 am 6 am 7 am 8 am 9 am 10 am 11 am 12 Noo…" at bounding box center [484, 201] width 100 height 12
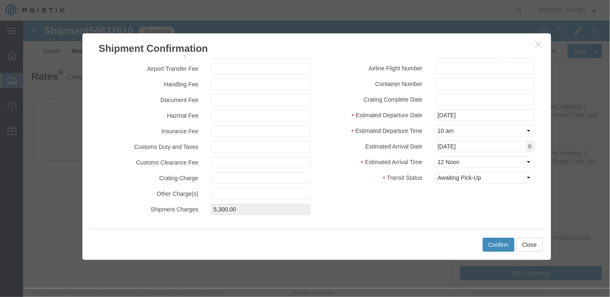
click at [498, 245] on button "Confirm" at bounding box center [498, 245] width 32 height 14
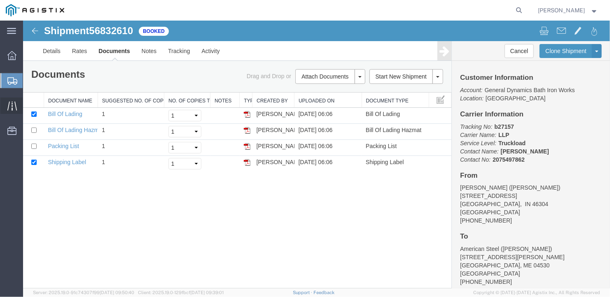
click at [28, 101] on span "Traffic" at bounding box center [26, 106] width 6 height 16
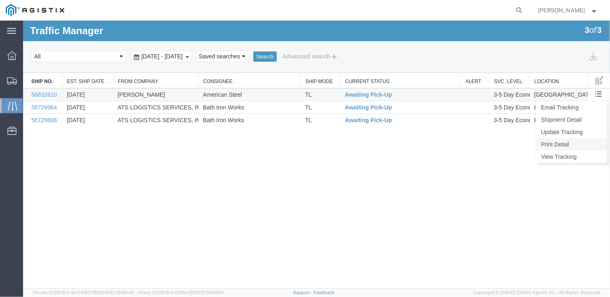
click at [555, 140] on link "Print Detail" at bounding box center [570, 144] width 71 height 12
click at [574, 128] on link "Update Tracking" at bounding box center [570, 132] width 71 height 12
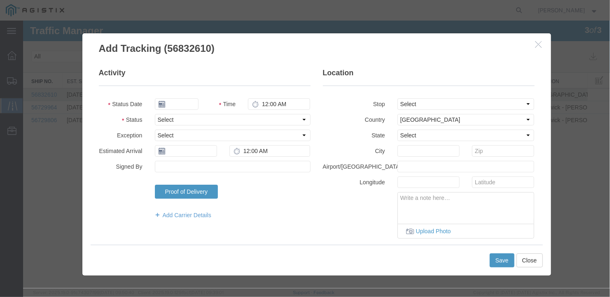
type input "09/16/2025"
type input "10:00 AM"
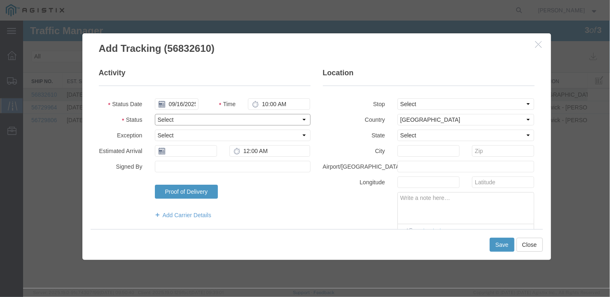
click at [178, 117] on select "Select Arrival Notice Available Arrival Notice Imported Arrive at Delivery Loca…" at bounding box center [232, 120] width 156 height 12
select select "DELIVRED"
click at [154, 114] on select "Select Arrival Notice Available Arrival Notice Imported Arrive at Delivery Loca…" at bounding box center [232, 120] width 156 height 12
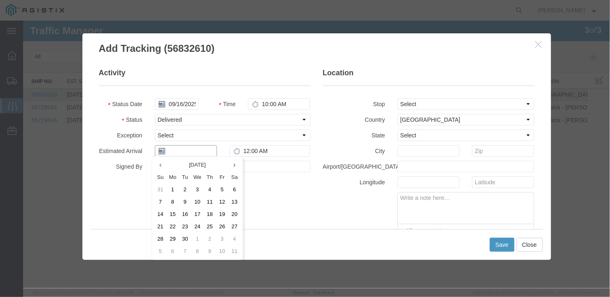
click at [180, 151] on input "text" at bounding box center [185, 151] width 62 height 12
click at [208, 201] on td "11" at bounding box center [209, 202] width 12 height 12
type input "[DATE]"
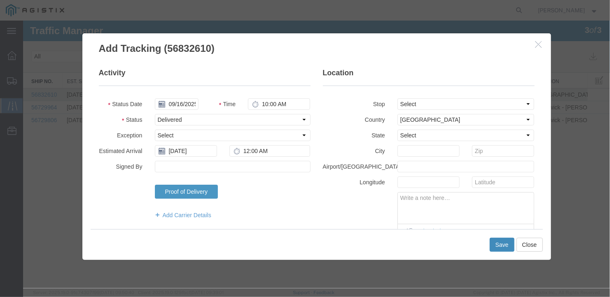
click at [493, 243] on button "Save" at bounding box center [501, 245] width 25 height 14
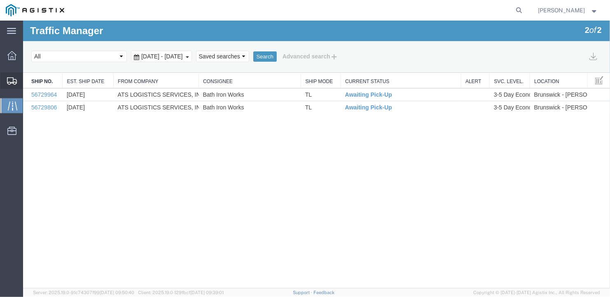
click at [0, 0] on span "Create Shipment" at bounding box center [0, 0] width 0 height 0
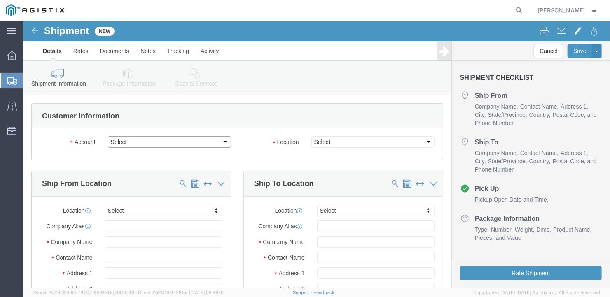
click select "Select General Dynamics Bath Iron Works"
select select "8114"
click select "Select General Dynamics Bath Iron Works"
select select
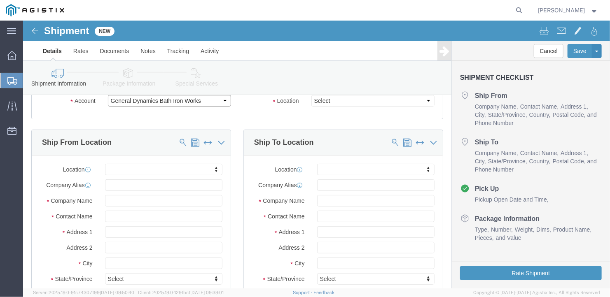
scroll to position [82, 0]
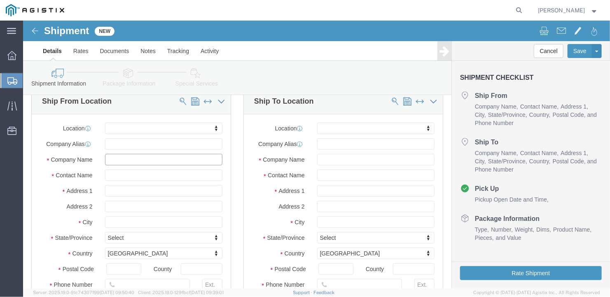
click input "text"
type input "[PERSON_NAME]"
type input "[STREET_ADDRESS]"
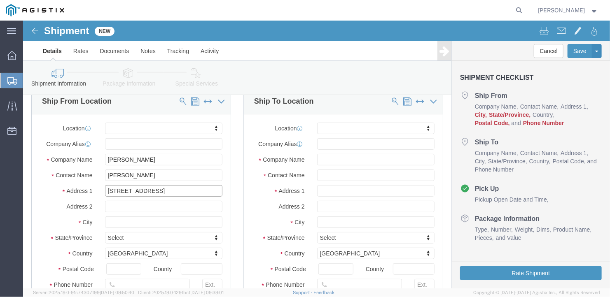
select select
click input "text"
type input "Burns Harborq"
select select
click input "Burns Harborq"
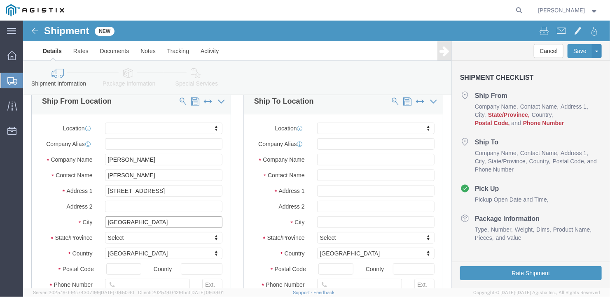
type input "[GEOGRAPHIC_DATA]"
select select
click input "text"
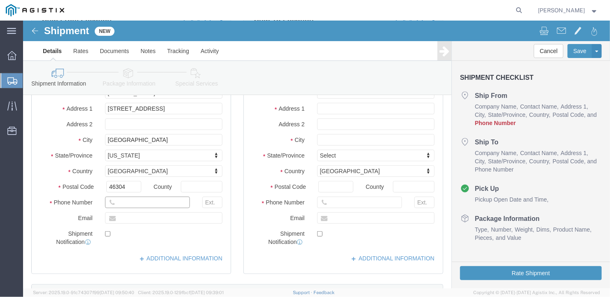
click input "text"
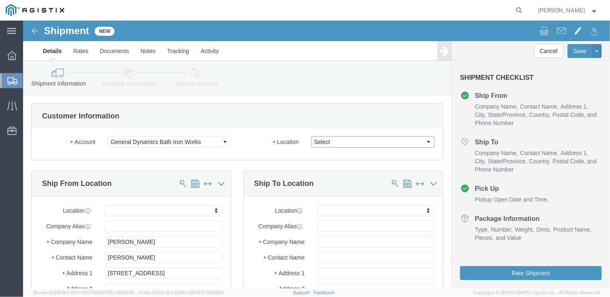
click select "Select Bath - 50 YARD REC [US_STATE][GEOGRAPHIC_DATA] - 700 [US_STATE][GEOGRAPH…"
click input "text"
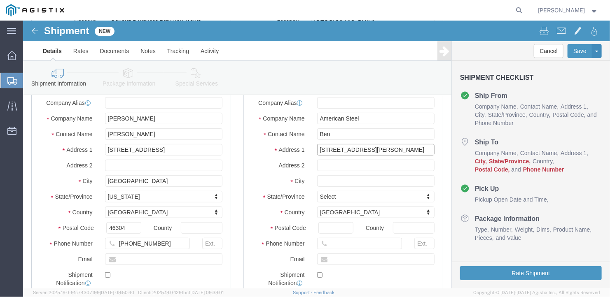
scroll to position [165, 0]
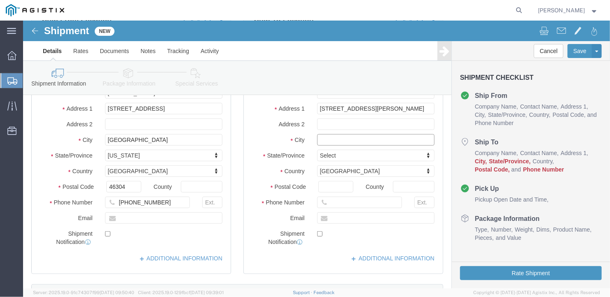
click input "text"
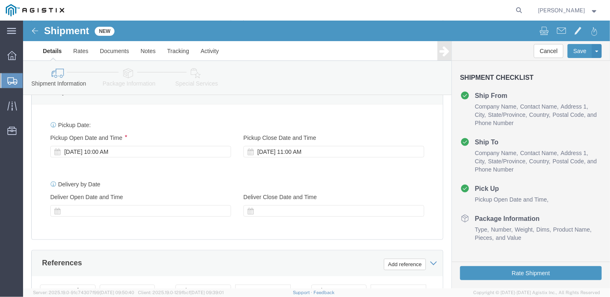
scroll to position [572, 0]
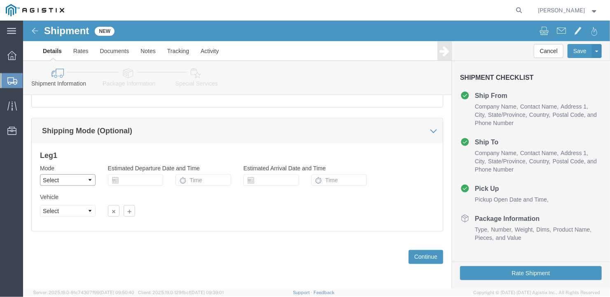
click select "Select Air Less than Truckload Multi-Leg Ocean Freight Rail Small Parcel Truckl…"
click select "Select 1-Ton (PSS) 10 Wheel 10 Yard Dump Truck 20 Yard Dump Truck Bobtail Botto…"
click select "Select 35 Feet 20 Feet 28 Feet 53 Feet 40 Feet 48 Feet"
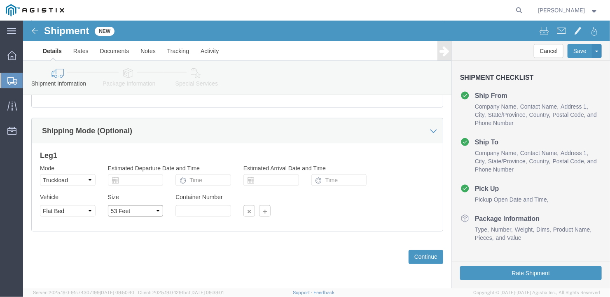
click select "Select 35 Feet 20 Feet 28 Feet 53 Feet 40 Feet 48 Feet"
click button "Continue"
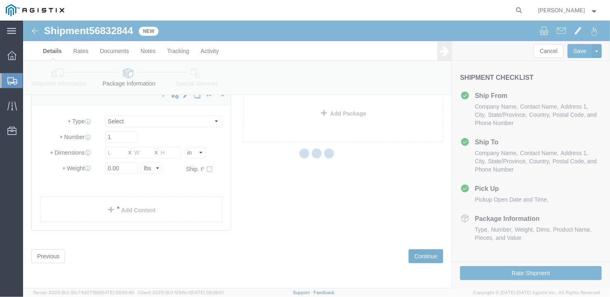
scroll to position [9, 0]
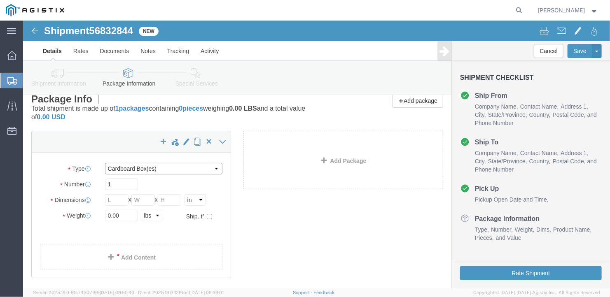
click select "Select Bale(s) Basket(s) Bolt(s) Bottle(s) Buckets Bulk Bundle(s) Can(s) Cardbo…"
drag, startPoint x: 97, startPoint y: 161, endPoint x: 39, endPoint y: 159, distance: 58.5
click div "Number 1"
click input "text"
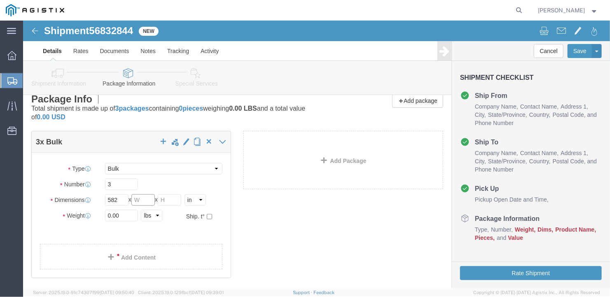
click input "text"
drag, startPoint x: 103, startPoint y: 197, endPoint x: 28, endPoint y: 208, distance: 76.2
click div "Package Type Select Bale(s) Basket(s) Bolt(s) Bottle(s) Buckets Bulk Bundle(s) …"
click div "3 x Bulk Package Type Select Bale(s) Basket(s) Bolt(s) Bottle(s) Buckets Bulk B…"
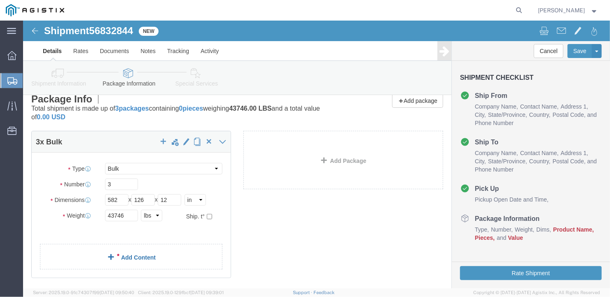
click link "Add Content"
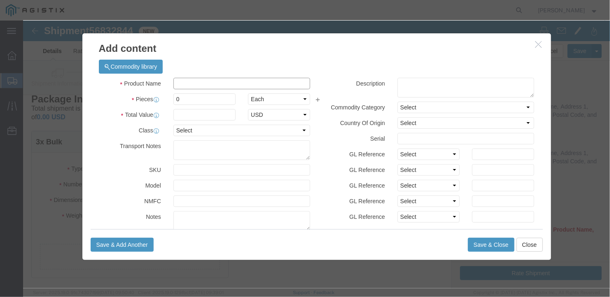
click input "text"
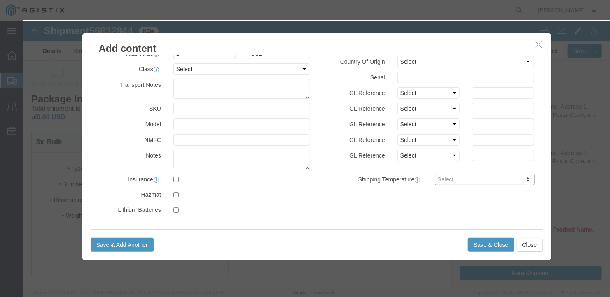
scroll to position [0, 0]
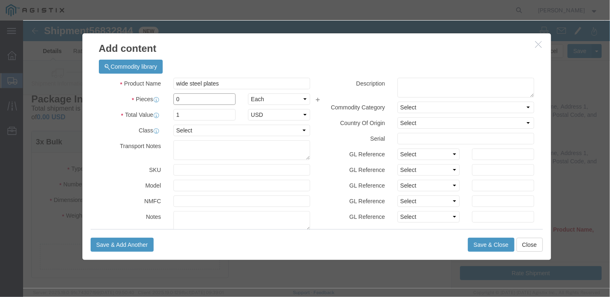
drag, startPoint x: 167, startPoint y: 77, endPoint x: 96, endPoint y: 91, distance: 72.1
click div "Product Name wide steel plates Pieces 0 Select Bag Barrels 100Board Feet Bottle…"
click div "Product Name wide steel plates Pieces 3 Select Bag Barrels 100Board Feet Bottle…"
drag, startPoint x: 153, startPoint y: 95, endPoint x: 144, endPoint y: 91, distance: 9.6
click div "3"
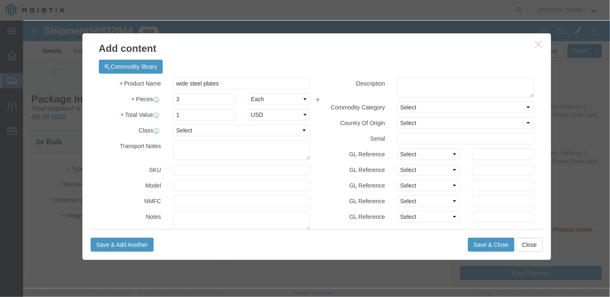
click div "Save & Add Another Save & Close Close"
click button "Save & Close"
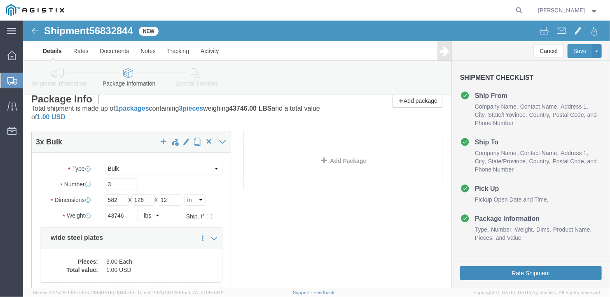
click button "Rate Shipment"
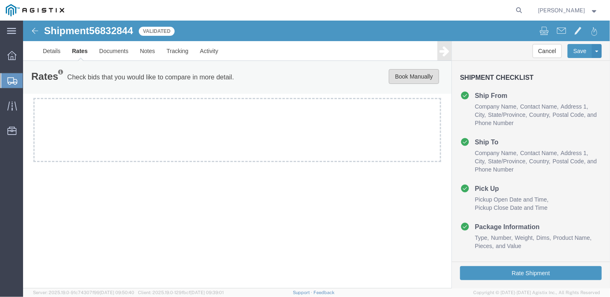
click at [410, 76] on button "Book Manually" at bounding box center [413, 76] width 50 height 15
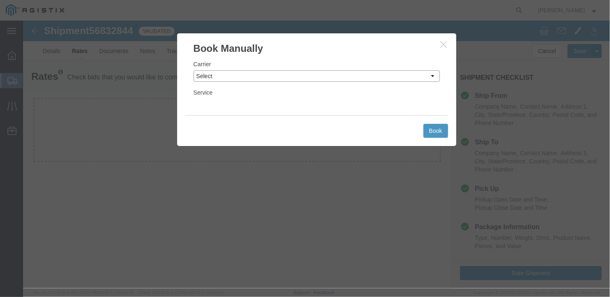
click at [229, 74] on select "Select LLP" at bounding box center [316, 76] width 246 height 12
click at [193, 70] on select "Select LLP" at bounding box center [316, 76] width 246 height 12
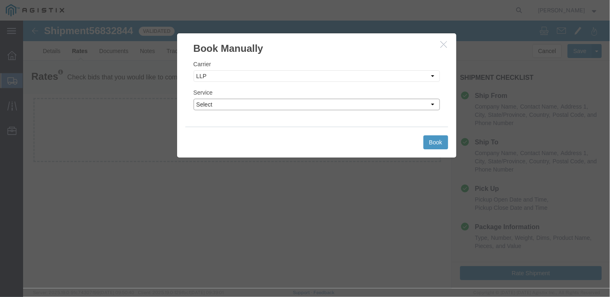
click at [222, 103] on select "Select LTL Truckload" at bounding box center [316, 104] width 246 height 12
click at [193, 98] on select "Select LTL Truckload" at bounding box center [316, 104] width 246 height 12
click at [431, 144] on button "Book" at bounding box center [435, 142] width 25 height 14
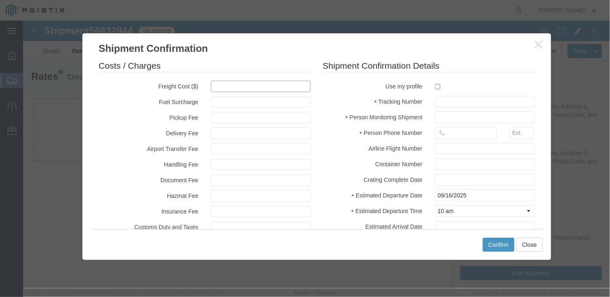
click at [215, 89] on input "text" at bounding box center [260, 86] width 100 height 12
click at [435, 100] on input "text" at bounding box center [484, 102] width 100 height 12
click at [446, 119] on input "text" at bounding box center [484, 117] width 100 height 12
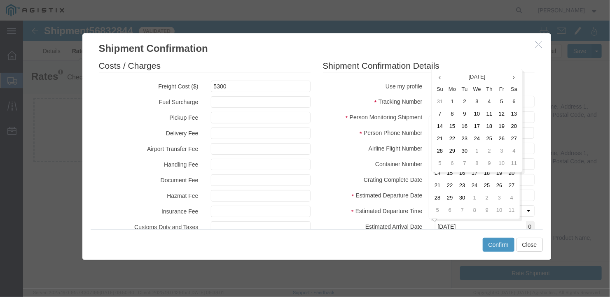
click at [535, 153] on div at bounding box center [484, 148] width 112 height 12
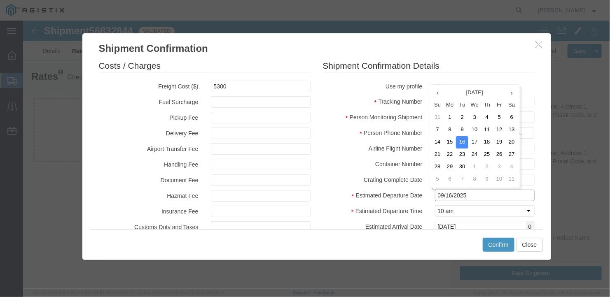
click at [493, 192] on input "09/16/2025" at bounding box center [484, 195] width 100 height 12
click at [449, 128] on td "8" at bounding box center [449, 130] width 12 height 12
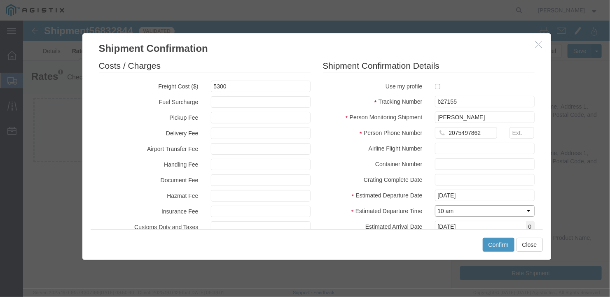
click at [472, 208] on select "Select Midnight 1 am 2 am 3 am 4 am 5 am 6 am 7 am 8 am 9 am 10 am 11 am 12 Noo…" at bounding box center [484, 211] width 100 height 12
click at [534, 189] on div "[DATE]" at bounding box center [484, 195] width 112 height 12
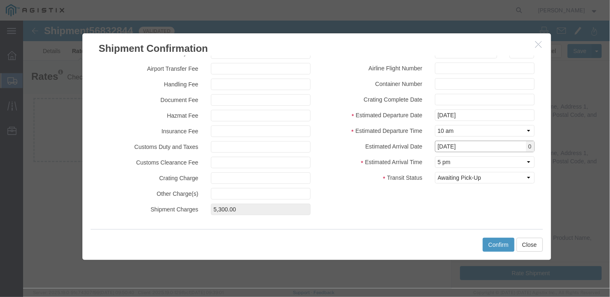
click at [469, 147] on input "[DATE]" at bounding box center [484, 146] width 100 height 12
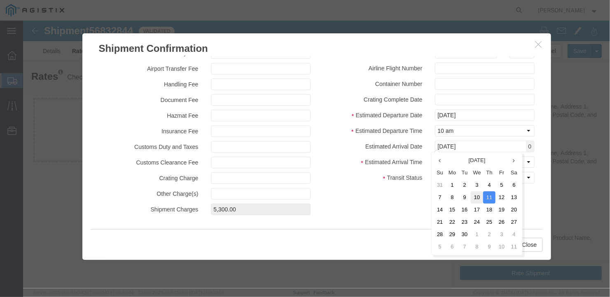
click at [476, 196] on td "10" at bounding box center [476, 197] width 12 height 12
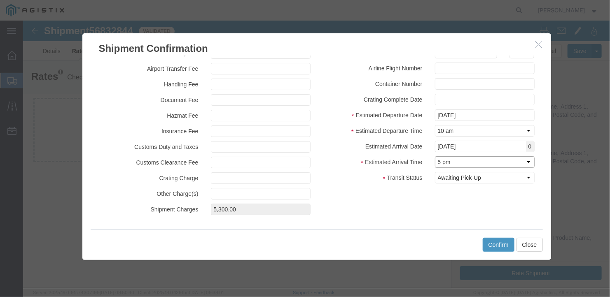
click at [473, 159] on select "Select Midnight 1 am 2 am 3 am 4 am 5 am 6 am 7 am 8 am 9 am 10 am 11 am 12 Noo…" at bounding box center [484, 162] width 100 height 12
click at [434, 156] on select "Select Midnight 1 am 2 am 3 am 4 am 5 am 6 am 7 am 8 am 9 am 10 am 11 am 12 Noo…" at bounding box center [484, 162] width 100 height 12
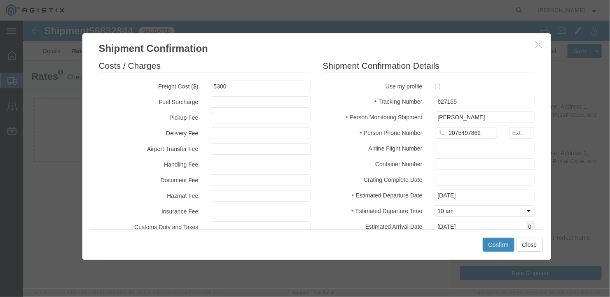
click at [500, 245] on button "Confirm" at bounding box center [498, 245] width 32 height 14
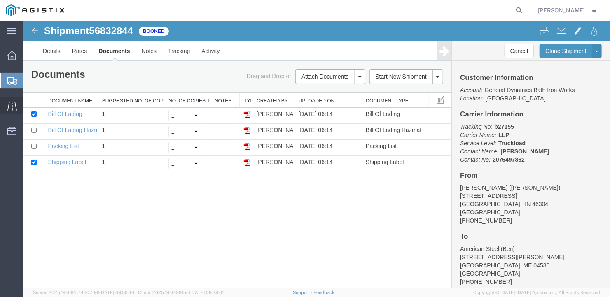
click at [26, 103] on span "Traffic" at bounding box center [26, 106] width 6 height 16
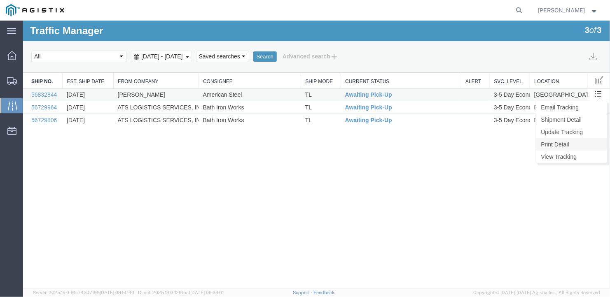
click at [554, 142] on link "Print Detail" at bounding box center [570, 144] width 71 height 12
click at [560, 130] on link "Update Tracking" at bounding box center [570, 132] width 71 height 12
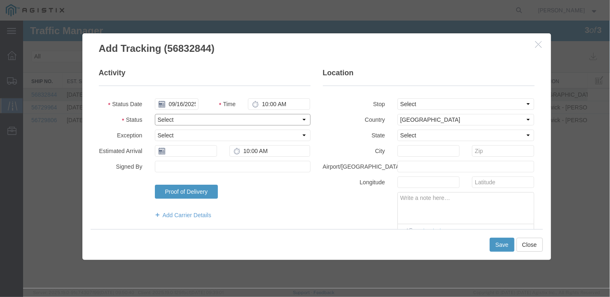
click at [301, 116] on select "Select Arrival Notice Available Arrival Notice Imported Arrive at Delivery Loca…" at bounding box center [232, 120] width 156 height 12
click at [154, 114] on select "Select Arrival Notice Available Arrival Notice Imported Arrive at Delivery Loca…" at bounding box center [232, 120] width 156 height 12
click at [185, 135] on select "Select Accident Airline - Delayed Airline - Exception Appointment Scheduled Att…" at bounding box center [232, 135] width 156 height 12
click at [235, 186] on div "Proof of Delivery Signature Upload Photo Type Tap to Sign Upload Photo" at bounding box center [232, 194] width 168 height 20
click at [201, 151] on input "text" at bounding box center [185, 151] width 62 height 12
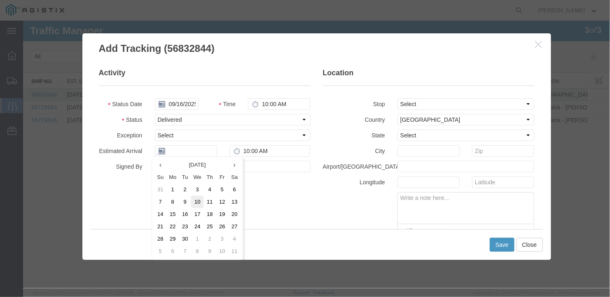
click at [196, 201] on td "10" at bounding box center [197, 202] width 12 height 12
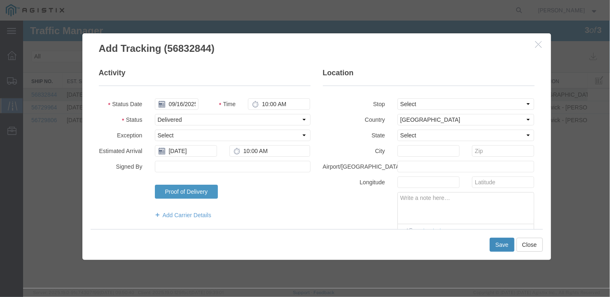
click at [502, 246] on button "Save" at bounding box center [501, 245] width 25 height 14
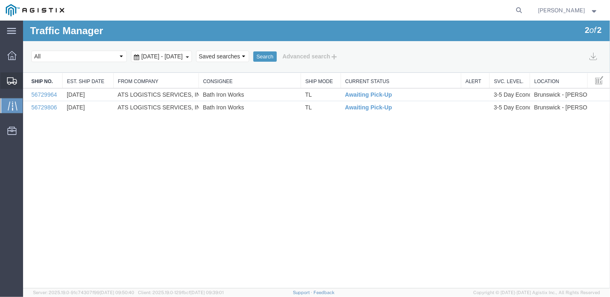
click at [0, 0] on span "Create Shipment" at bounding box center [0, 0] width 0 height 0
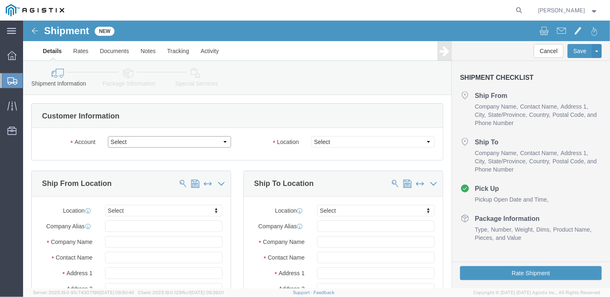
click select "Select General Dynamics Bath Iron Works"
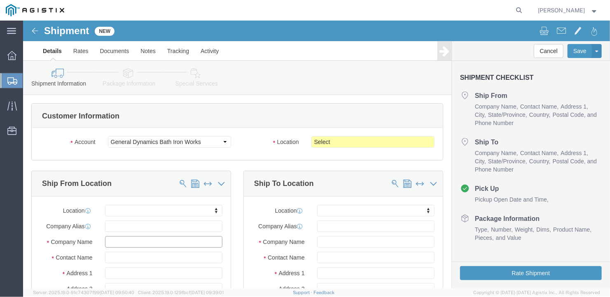
click input "text"
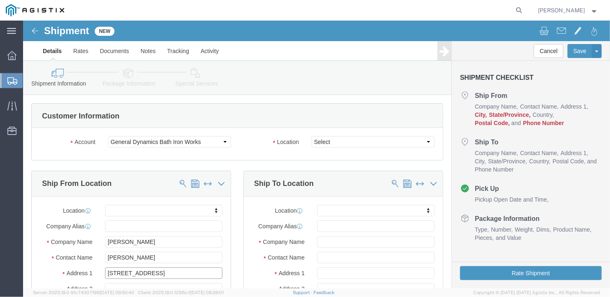
scroll to position [82, 0]
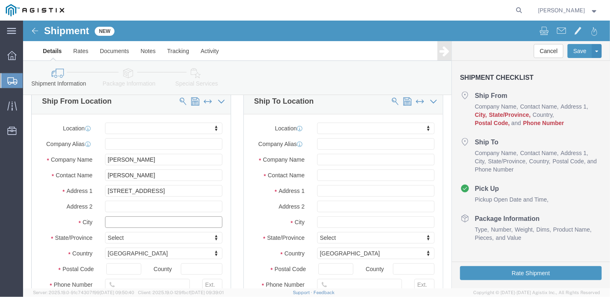
click input "text"
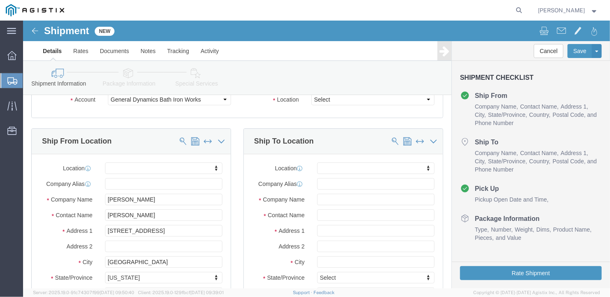
scroll to position [1, 0]
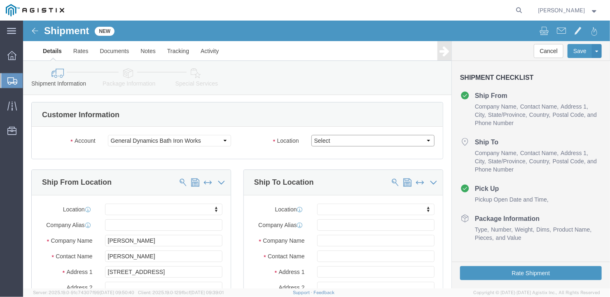
click select "Select Bath - 50 YARD REC [US_STATE][GEOGRAPHIC_DATA] - 700 [US_STATE][GEOGRAPH…"
click input "text"
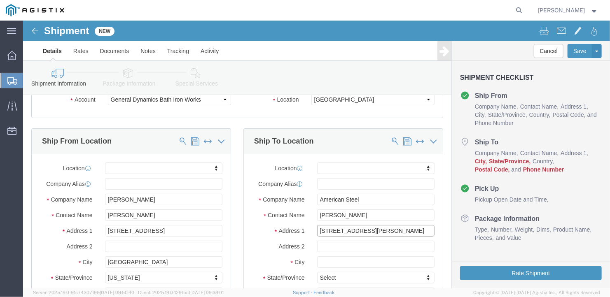
scroll to position [84, 0]
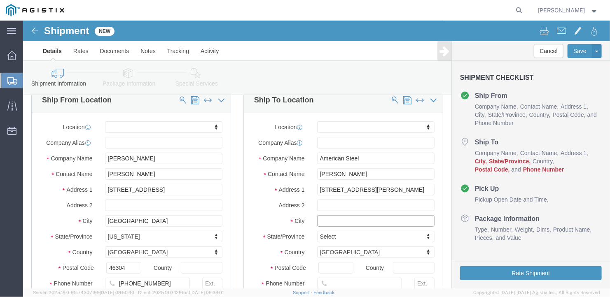
click input "text"
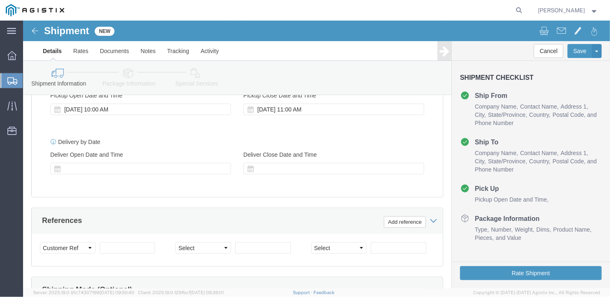
scroll to position [572, 0]
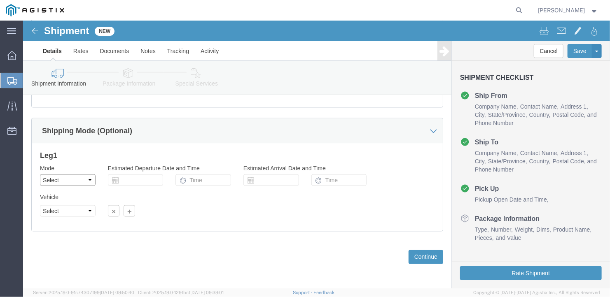
click select "Select Air Less than Truckload Multi-Leg Ocean Freight Rail Small Parcel Truckl…"
click select "Select 1-Ton (PSS) 10 Wheel 10 Yard Dump Truck 20 Yard Dump Truck Bobtail Botto…"
click select "Select 35 Feet 20 Feet 28 Feet 53 Feet 40 Feet 48 Feet"
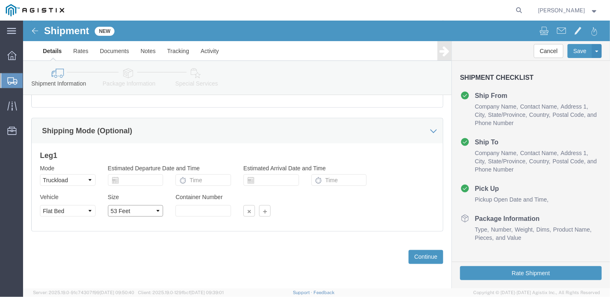
click select "Select 35 Feet 20 Feet 28 Feet 53 Feet 40 Feet 48 Feet"
click button "Continue"
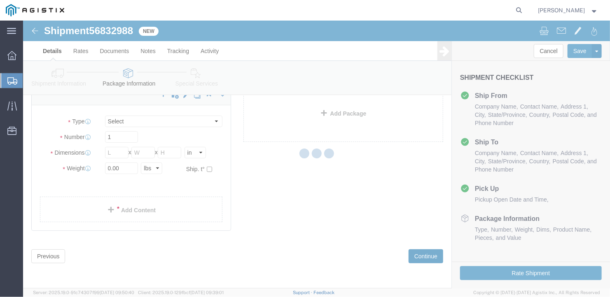
scroll to position [9, 0]
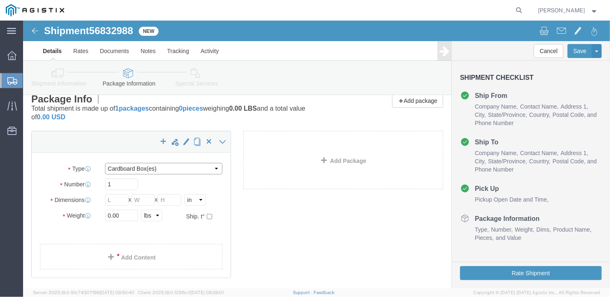
click select "Select Bale(s) Basket(s) Bolt(s) Bottle(s) Buckets Bulk Bundle(s) Can(s) Cardbo…"
click input "1"
drag, startPoint x: 94, startPoint y: 162, endPoint x: 66, endPoint y: 168, distance: 28.7
click div "Number 1"
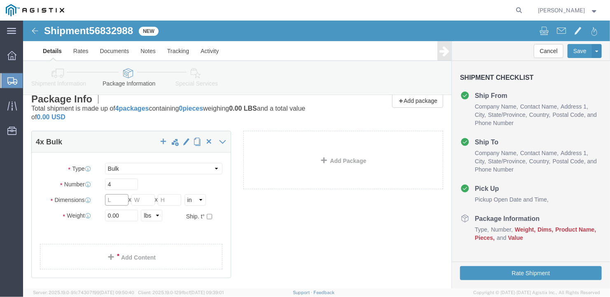
click input "text"
drag, startPoint x: 101, startPoint y: 196, endPoint x: 58, endPoint y: 196, distance: 42.8
click div "Weight 0.00 Select kgs lbs Ship. t°"
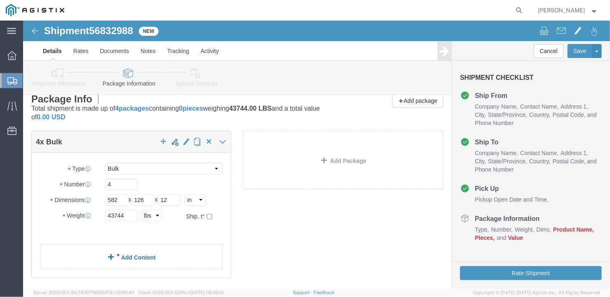
click link "Add Content"
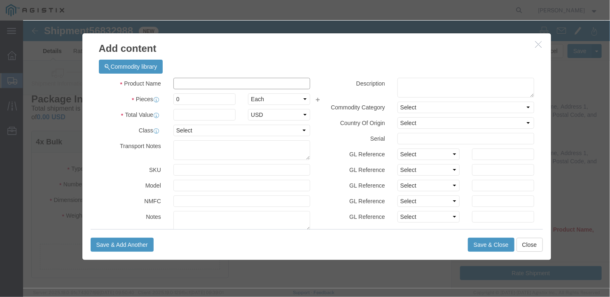
click input "text"
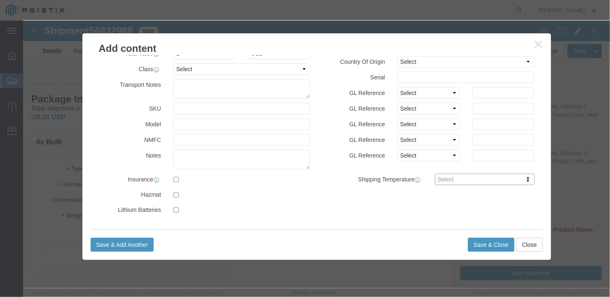
drag, startPoint x: 157, startPoint y: 78, endPoint x: 154, endPoint y: 75, distance: 4.7
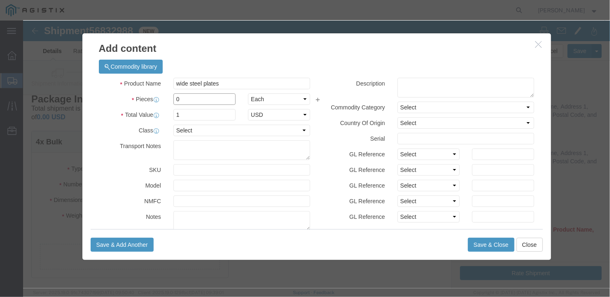
drag, startPoint x: 161, startPoint y: 76, endPoint x: 142, endPoint y: 78, distance: 19.8
click div "0"
click div "Select 50 55 60 65 70 85 92.5 100 125 175 250 300 400"
drag, startPoint x: 155, startPoint y: 95, endPoint x: 139, endPoint y: 96, distance: 16.1
click div "Total Value 4 Select ADP AED AFN ALL AMD AOA ARS ATS AUD AWG AZN BAM BBD BDT BG…"
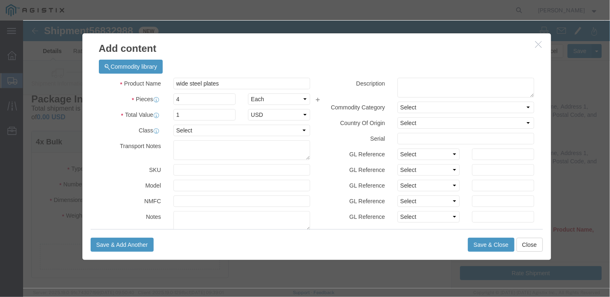
drag, startPoint x: 364, startPoint y: 216, endPoint x: 385, endPoint y: 222, distance: 22.2
click div "Save & Add Another Save & Close Close"
click button "Save & Close"
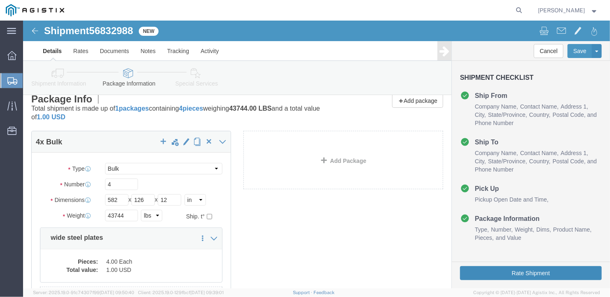
click button "Rate Shipment"
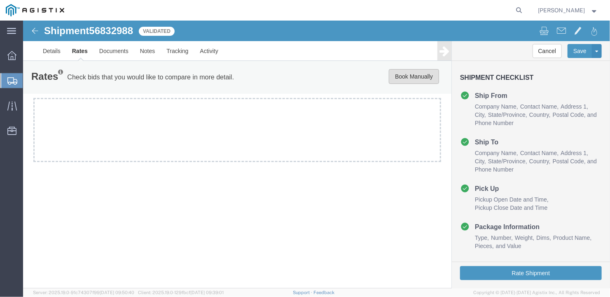
click at [404, 69] on button "Book Manually" at bounding box center [413, 76] width 50 height 15
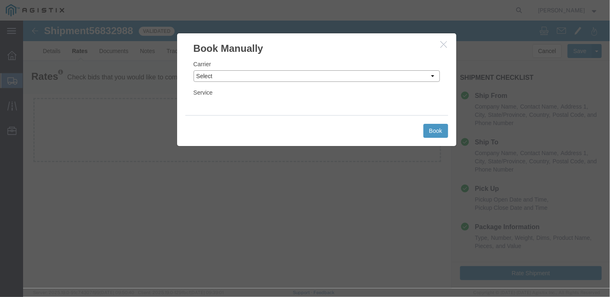
click at [258, 74] on select "Select LLP" at bounding box center [316, 76] width 246 height 12
click at [193, 70] on select "Select LLP" at bounding box center [316, 76] width 246 height 12
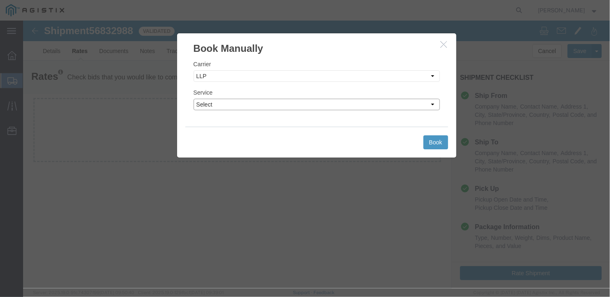
click at [231, 102] on select "Select LTL Truckload" at bounding box center [316, 104] width 246 height 12
click at [193, 98] on select "Select LTL Truckload" at bounding box center [316, 104] width 246 height 12
click at [436, 140] on button "Book" at bounding box center [435, 142] width 25 height 14
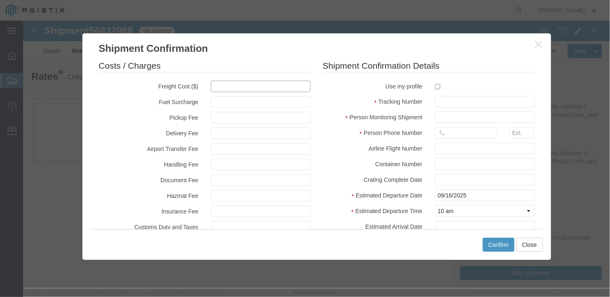
click at [215, 88] on input "text" at bounding box center [260, 86] width 100 height 12
click at [444, 101] on input "text" at bounding box center [484, 102] width 100 height 12
click at [434, 99] on input "27104" at bounding box center [484, 102] width 100 height 12
click at [445, 118] on input "text" at bounding box center [484, 117] width 100 height 12
click at [545, 140] on div "Costs / Charges Freight Cost ($) 5300 Fuel Surcharge Pickup Fee Delivery Fee Ai…" at bounding box center [316, 142] width 469 height 174
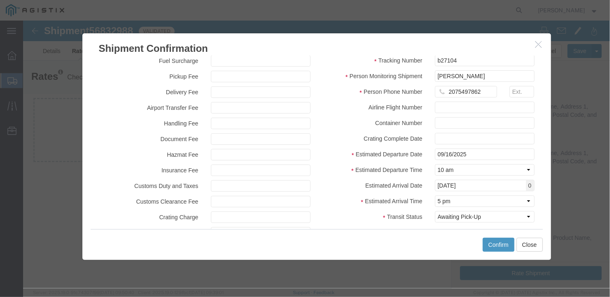
scroll to position [80, 0]
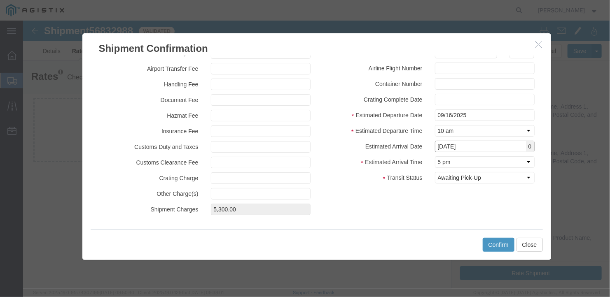
click at [474, 144] on input "[DATE]" at bounding box center [484, 146] width 100 height 12
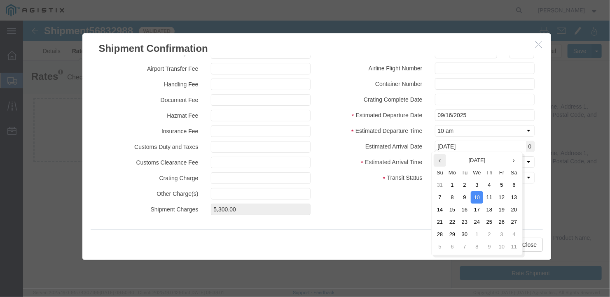
click at [438, 157] on th at bounding box center [439, 160] width 12 height 12
click at [475, 231] on td "27" at bounding box center [476, 234] width 12 height 12
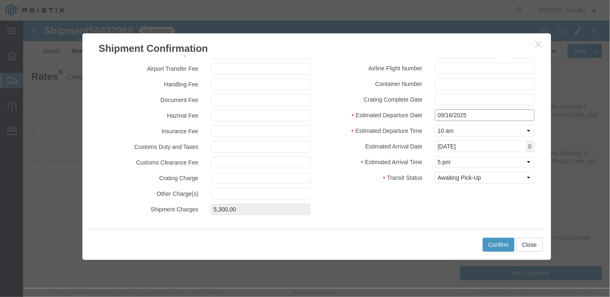
click at [475, 114] on input "09/16/2025" at bounding box center [484, 115] width 100 height 12
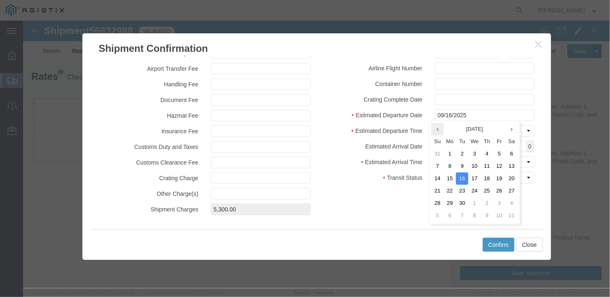
click at [441, 129] on th at bounding box center [437, 129] width 12 height 12
click at [476, 198] on td "27" at bounding box center [476, 203] width 12 height 12
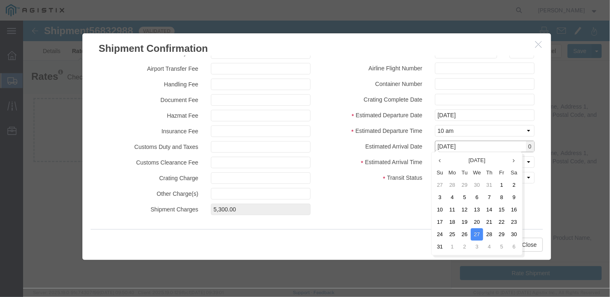
click at [472, 148] on input "[DATE]" at bounding box center [484, 146] width 100 height 12
click at [498, 230] on td "29" at bounding box center [501, 234] width 12 height 12
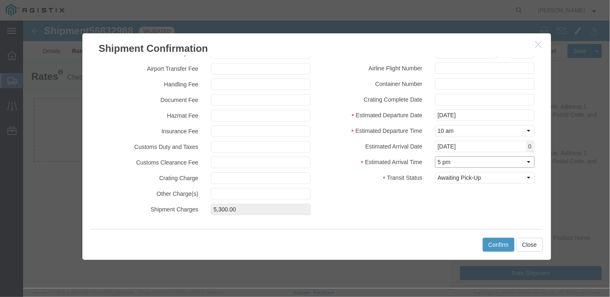
click at [471, 161] on select "Select Midnight 1 am 2 am 3 am 4 am 5 am 6 am 7 am 8 am 9 am 10 am 11 am 12 Noo…" at bounding box center [484, 162] width 100 height 12
click at [434, 156] on select "Select Midnight 1 am 2 am 3 am 4 am 5 am 6 am 7 am 8 am 9 am 10 am 11 am 12 Noo…" at bounding box center [484, 162] width 100 height 12
click at [509, 240] on button "Confirm" at bounding box center [498, 245] width 32 height 14
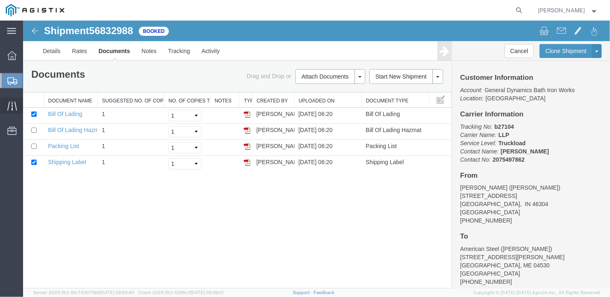
click at [28, 100] on span "Traffic" at bounding box center [26, 106] width 6 height 16
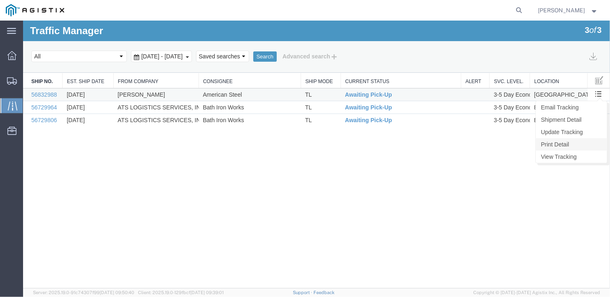
click at [557, 141] on link "Print Detail" at bounding box center [570, 144] width 71 height 12
click at [559, 132] on link "Update Tracking" at bounding box center [570, 132] width 71 height 12
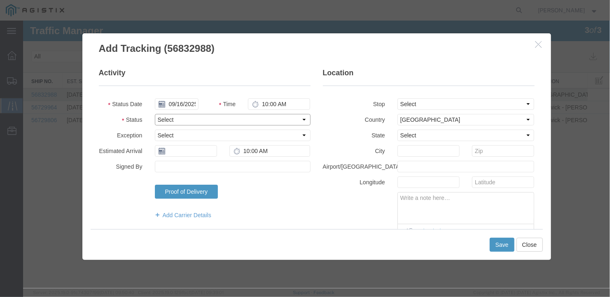
click at [202, 117] on select "Select Arrival Notice Available Arrival Notice Imported Arrive at Delivery Loca…" at bounding box center [232, 120] width 156 height 12
click at [154, 114] on select "Select Arrival Notice Available Arrival Notice Imported Arrive at Delivery Loca…" at bounding box center [232, 120] width 156 height 12
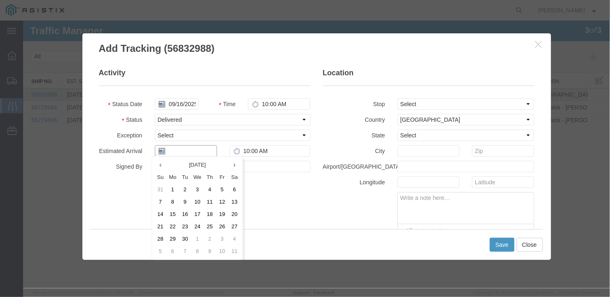
click at [201, 149] on input "text" at bounding box center [185, 151] width 62 height 12
click at [164, 163] on th at bounding box center [160, 165] width 12 height 12
click at [220, 236] on td "29" at bounding box center [224, 239] width 12 height 12
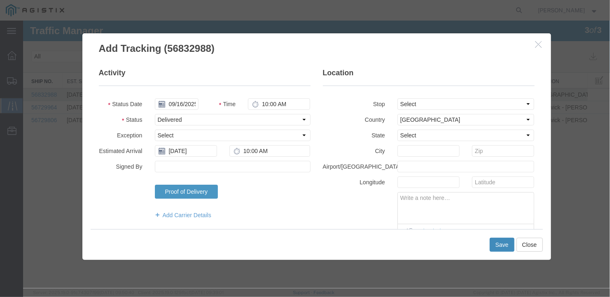
click at [507, 242] on button "Save" at bounding box center [501, 245] width 25 height 14
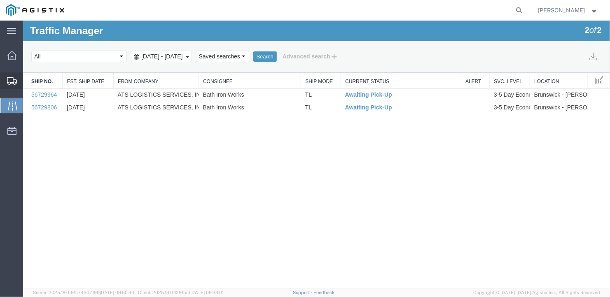
click at [0, 0] on span "Create Shipment" at bounding box center [0, 0] width 0 height 0
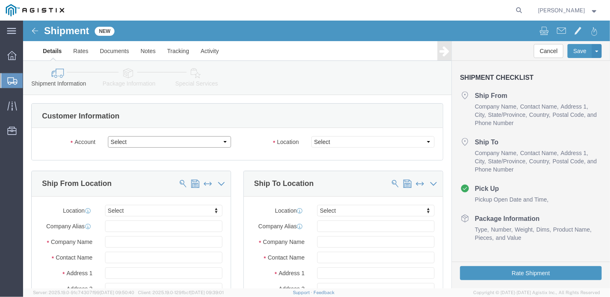
click select "Select General Dynamics Bath Iron Works"
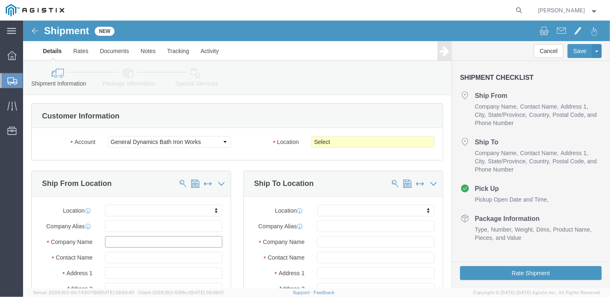
click input "text"
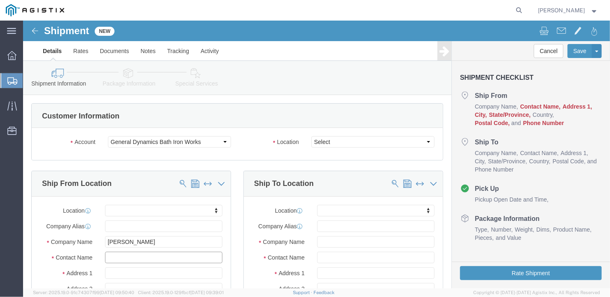
click input "text"
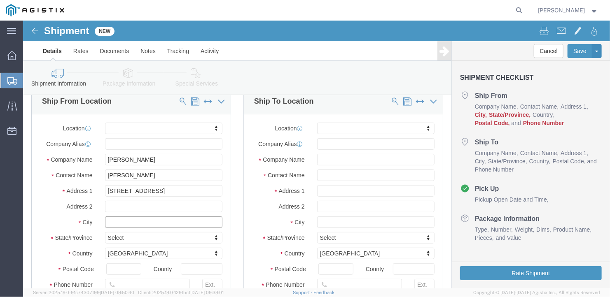
click input "text"
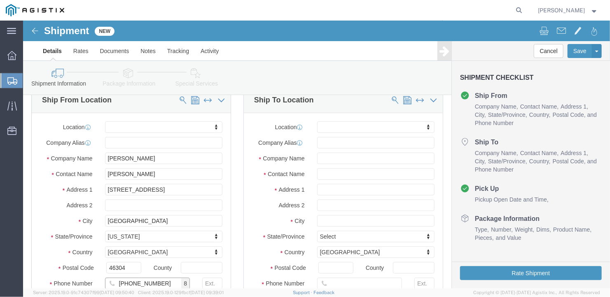
scroll to position [0, 0]
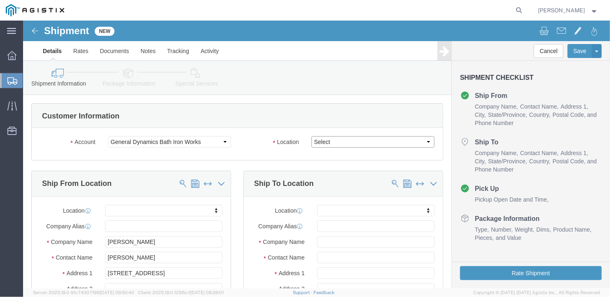
click select "Select Bath - 50 YARD REC [US_STATE][GEOGRAPHIC_DATA] - 700 [US_STATE][GEOGRAPH…"
click input "text"
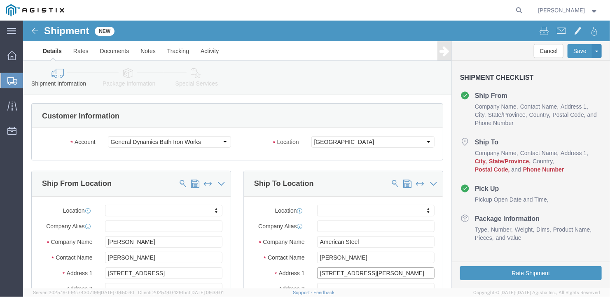
scroll to position [124, 0]
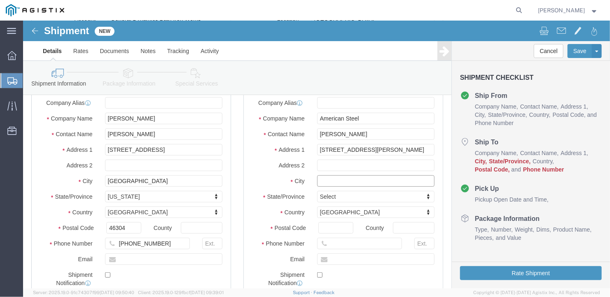
click input "text"
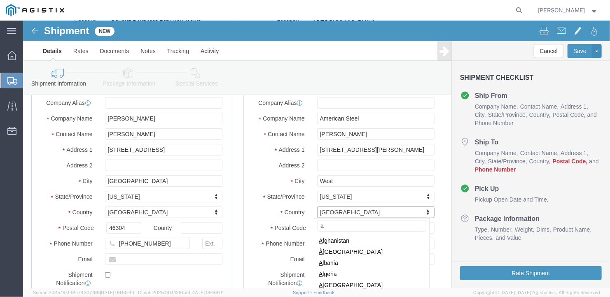
scroll to position [2115, 0]
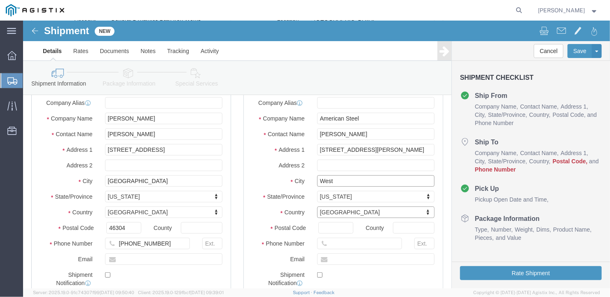
click input "West"
click input "Postal Code"
click input "text"
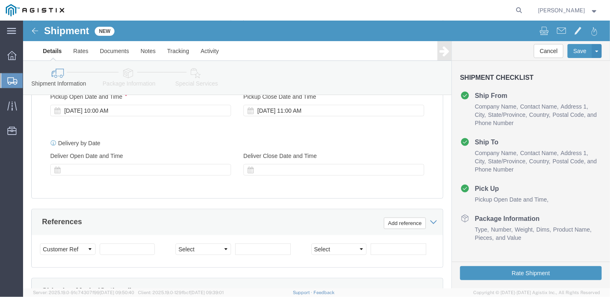
scroll to position [572, 0]
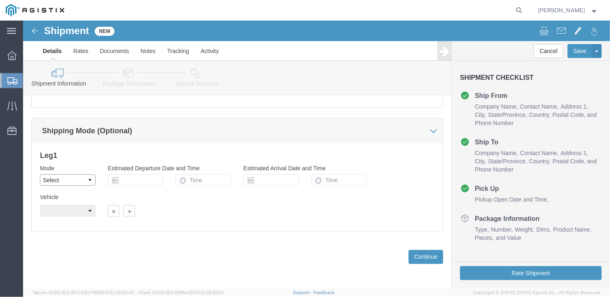
click select "Select Air Less than Truckload Multi-Leg Ocean Freight Rail Small Parcel Truckl…"
click select "Select 1-Ton (PSS) 10 Wheel 10 Yard Dump Truck 20 Yard Dump Truck Bobtail Botto…"
click select "Select 35 Feet 20 Feet 28 Feet 53 Feet 40 Feet 48 Feet"
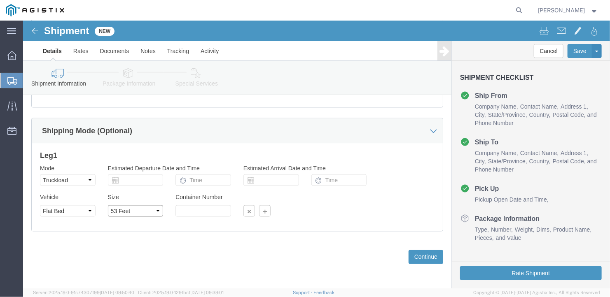
click select "Select 35 Feet 20 Feet 28 Feet 53 Feet 40 Feet 48 Feet"
click button "Continue"
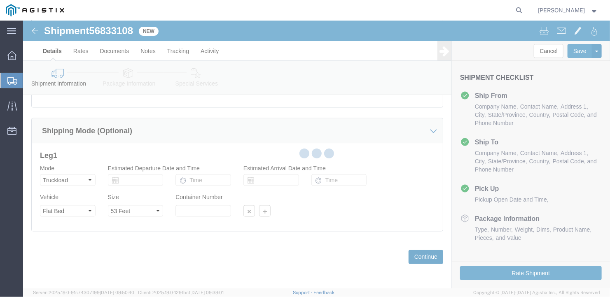
scroll to position [9, 0]
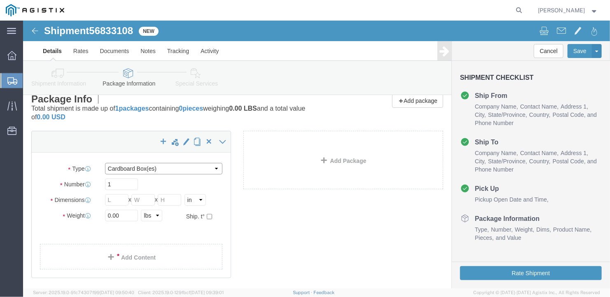
click select "Select Bale(s) Basket(s) Bolt(s) Bottle(s) Buckets Bulk Bundle(s) Can(s) Cardbo…"
drag, startPoint x: 93, startPoint y: 162, endPoint x: 78, endPoint y: 168, distance: 15.9
click div "1"
click div "Package Type Select Bale(s) Basket(s) Bolt(s) Bottle(s) Buckets Bulk Bundle(s) …"
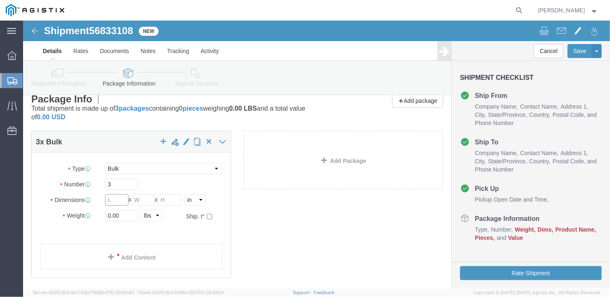
drag, startPoint x: 91, startPoint y: 180, endPoint x: 74, endPoint y: 181, distance: 16.9
click div "Length x Width x Height Select cm ft in"
click input "text"
drag, startPoint x: 96, startPoint y: 193, endPoint x: 52, endPoint y: 196, distance: 44.2
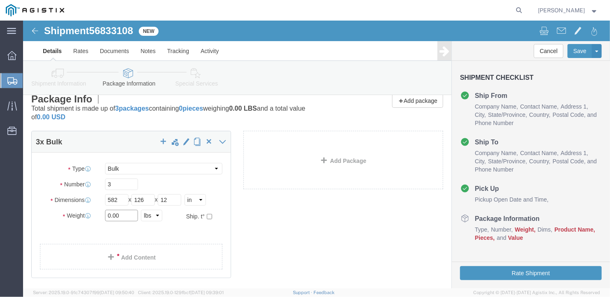
click div "Weight 0.00 Select kgs lbs Ship. t°"
click link "Add Content"
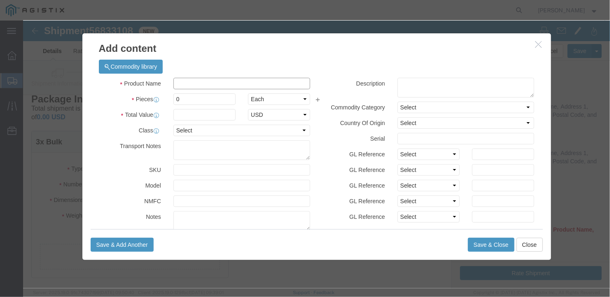
click input "text"
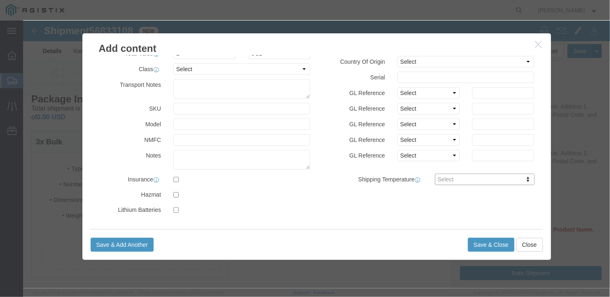
scroll to position [0, 0]
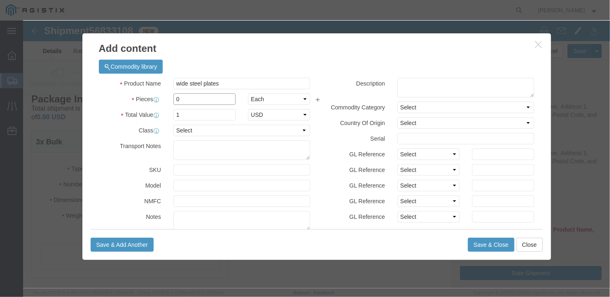
drag, startPoint x: 160, startPoint y: 77, endPoint x: 138, endPoint y: 77, distance: 21.8
click div "Pieces 0 Select Bag Barrels 100Board Feet Bottle Box Blister Pack Carats Can Ca…"
click div "Product Name wide steel plates Pieces 3 Select Bag Barrels 100Board Feet Bottle…"
drag, startPoint x: 163, startPoint y: 90, endPoint x: 138, endPoint y: 93, distance: 25.3
click div "Total Value 3 Select ADP AED AFN ALL AMD AOA ARS ATS AUD AWG AZN BAM BBD BDT BG…"
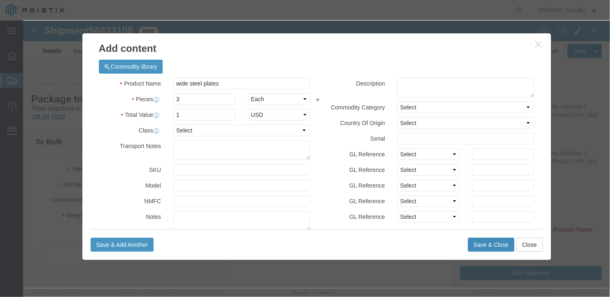
click button "Save & Close"
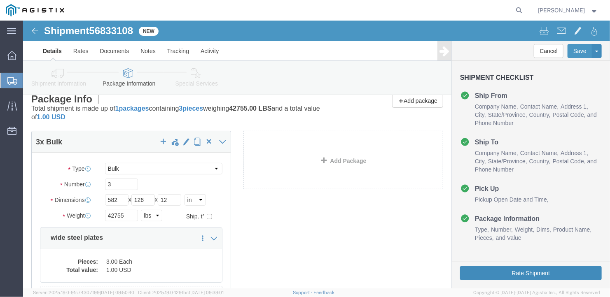
click button "Rate Shipment"
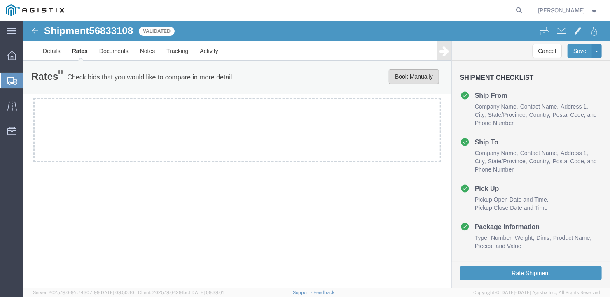
click at [410, 70] on button "Book Manually" at bounding box center [413, 76] width 50 height 15
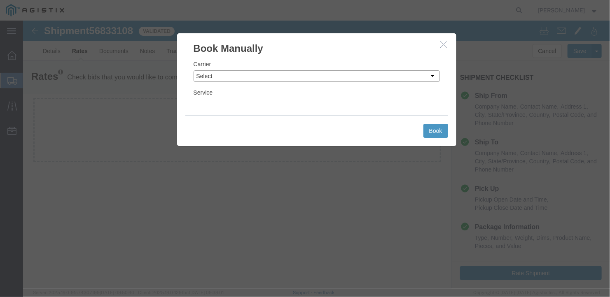
click at [292, 77] on select "Select LLP" at bounding box center [316, 76] width 246 height 12
click at [193, 70] on select "Select LLP" at bounding box center [316, 76] width 246 height 12
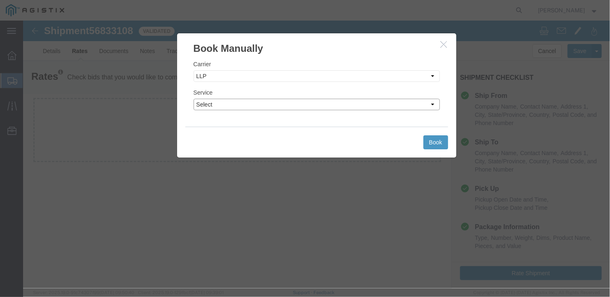
click at [225, 103] on select "Select LTL Truckload" at bounding box center [316, 104] width 246 height 12
click at [193, 98] on select "Select LTL Truckload" at bounding box center [316, 104] width 246 height 12
click at [432, 142] on button "Book" at bounding box center [435, 142] width 25 height 14
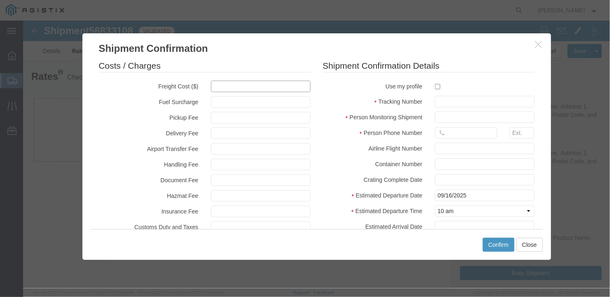
click at [228, 87] on input "text" at bounding box center [260, 86] width 100 height 12
click at [435, 101] on input "text" at bounding box center [484, 102] width 100 height 12
click at [453, 115] on input "text" at bounding box center [484, 117] width 100 height 12
click at [542, 146] on div "Costs / Charges Freight Cost ($) 5300 Fuel Surcharge Pickup Fee Delivery Fee Ai…" at bounding box center [316, 142] width 469 height 174
click at [473, 193] on input "09/16/2025" at bounding box center [484, 195] width 100 height 12
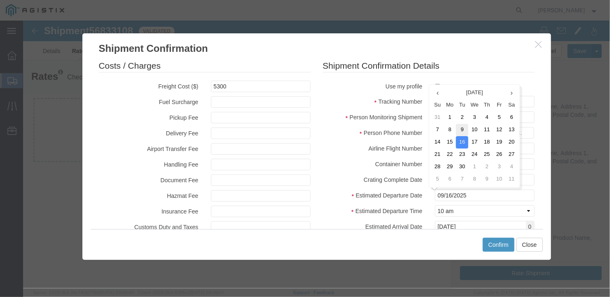
click at [461, 125] on td "9" at bounding box center [461, 130] width 12 height 12
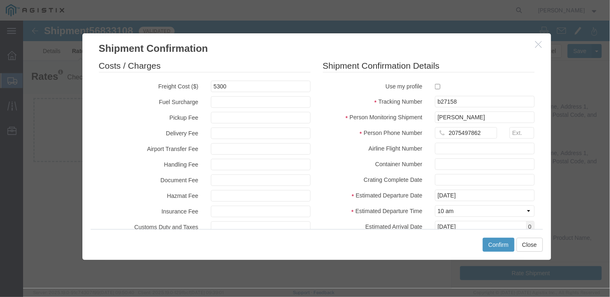
scroll to position [80, 0]
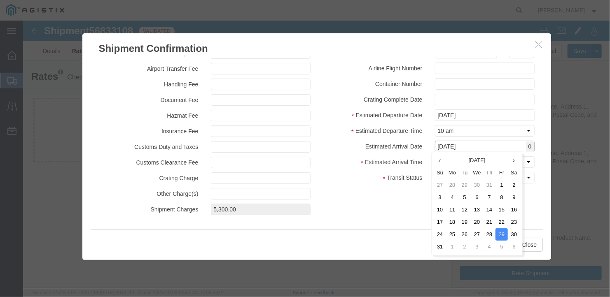
click at [478, 146] on input "[DATE]" at bounding box center [484, 146] width 100 height 12
click at [514, 158] on th at bounding box center [513, 160] width 12 height 12
click at [497, 196] on td "12" at bounding box center [501, 197] width 12 height 12
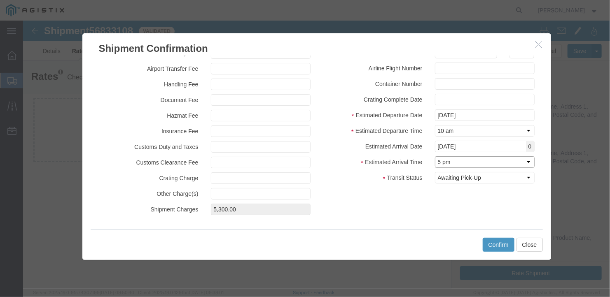
click at [450, 159] on select "Select Midnight 1 am 2 am 3 am 4 am 5 am 6 am 7 am 8 am 9 am 10 am 11 am 12 Noo…" at bounding box center [484, 162] width 100 height 12
click at [434, 156] on select "Select Midnight 1 am 2 am 3 am 4 am 5 am 6 am 7 am 8 am 9 am 10 am 11 am 12 Noo…" at bounding box center [484, 162] width 100 height 12
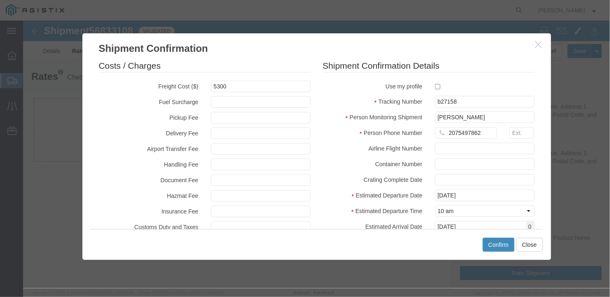
click at [499, 241] on button "Confirm" at bounding box center [498, 245] width 32 height 14
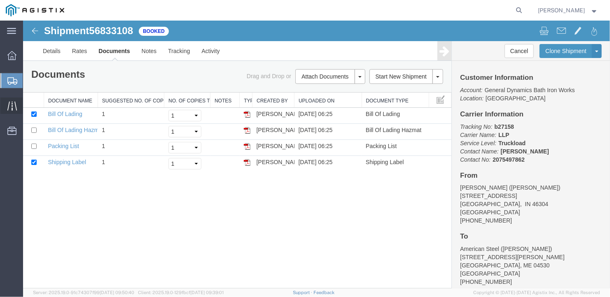
click at [11, 103] on icon at bounding box center [11, 105] width 9 height 9
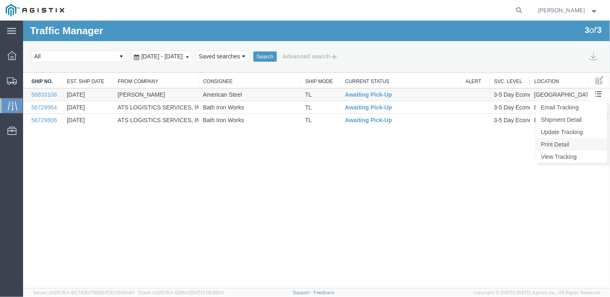
click at [560, 141] on link "Print Detail" at bounding box center [570, 144] width 71 height 12
click at [573, 132] on link "Update Tracking" at bounding box center [570, 132] width 71 height 12
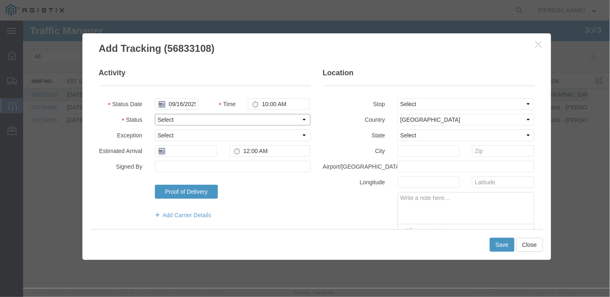
click at [179, 117] on select "Select Arrival Notice Available Arrival Notice Imported Arrive at Delivery Loca…" at bounding box center [232, 120] width 156 height 12
click at [154, 114] on select "Select Arrival Notice Available Arrival Notice Imported Arrive at Delivery Loca…" at bounding box center [232, 120] width 156 height 12
click at [186, 148] on input "text" at bounding box center [185, 151] width 62 height 12
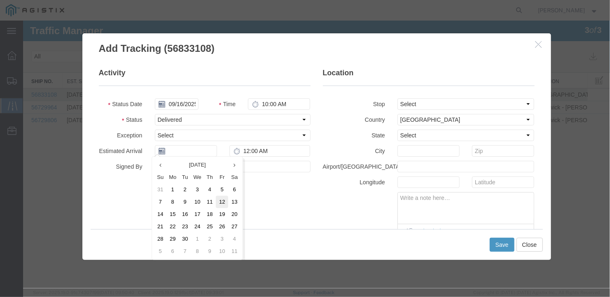
click at [219, 201] on td "12" at bounding box center [221, 202] width 12 height 12
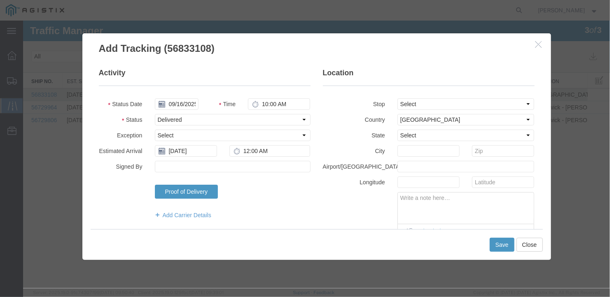
click at [397, 249] on div "Save Close" at bounding box center [316, 244] width 452 height 31
click at [503, 243] on button "Save" at bounding box center [501, 245] width 25 height 14
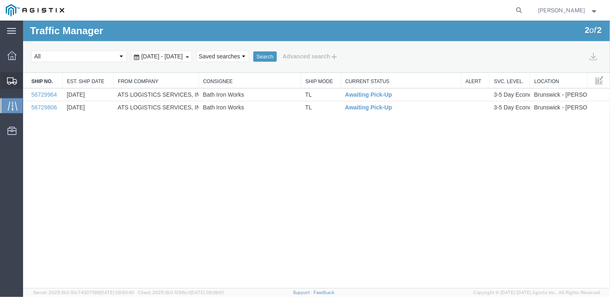
click at [0, 0] on span "Create Shipment" at bounding box center [0, 0] width 0 height 0
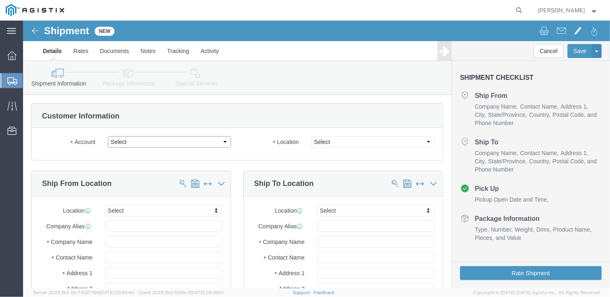
click select "Select General Dynamics Bath Iron Works"
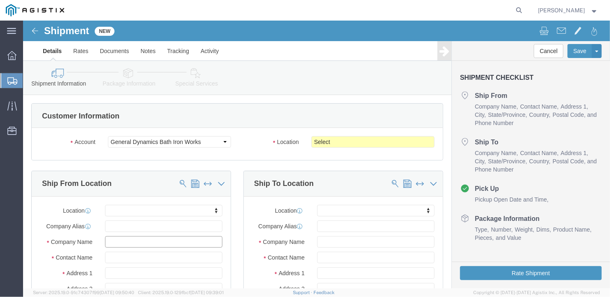
click input "text"
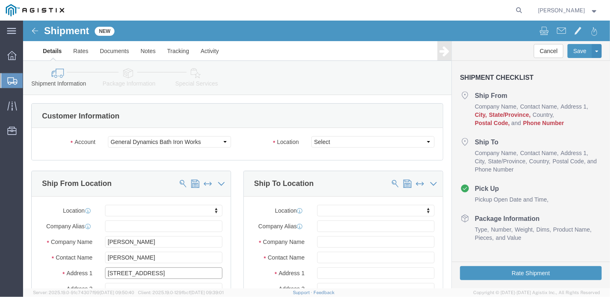
scroll to position [124, 0]
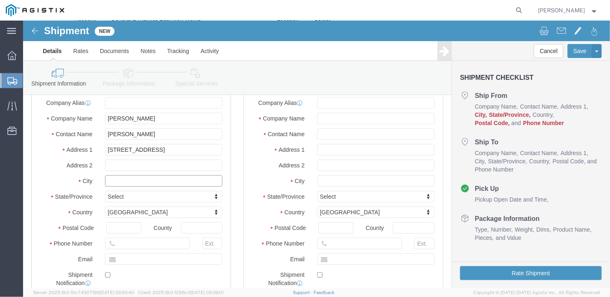
click input "text"
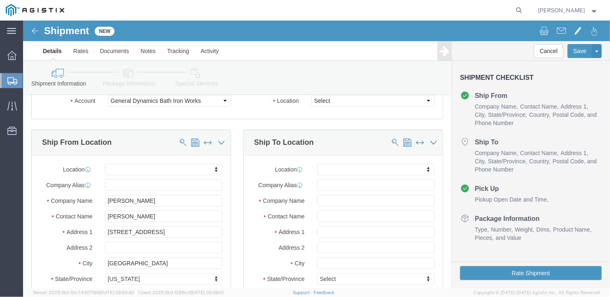
scroll to position [0, 0]
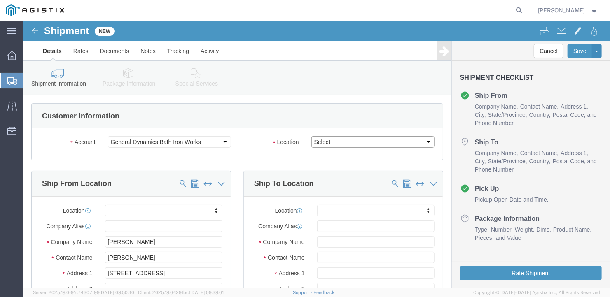
click select "Select Bath - 50 YARD REC [US_STATE][GEOGRAPHIC_DATA] - 700 [US_STATE][GEOGRAPH…"
click input "text"
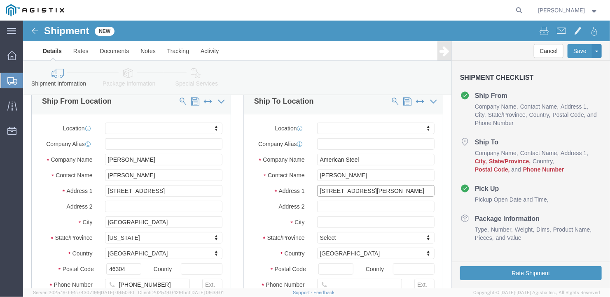
scroll to position [124, 0]
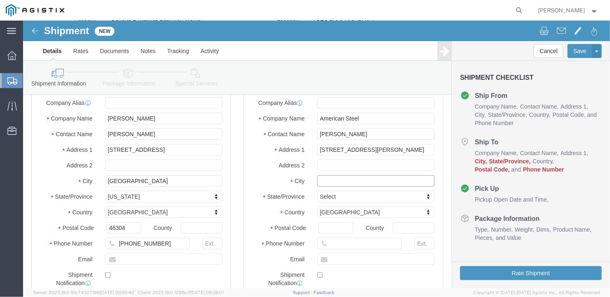
click input "text"
click input "Postal Code"
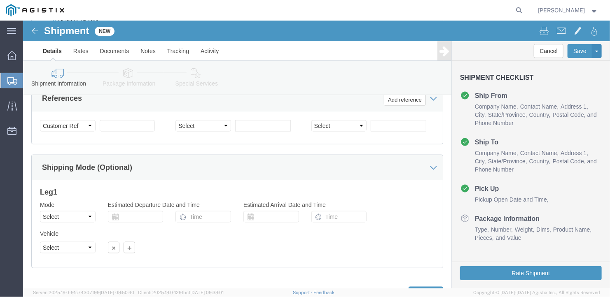
scroll to position [572, 0]
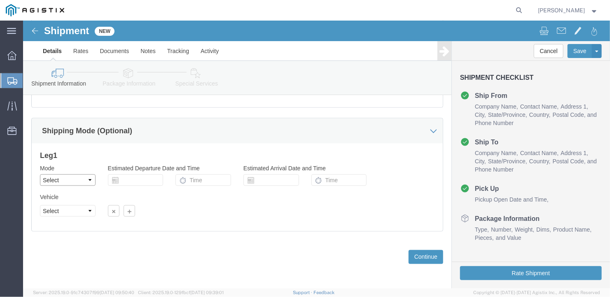
click select "Select Air Less than Truckload Multi-Leg Ocean Freight Rail Small Parcel Truckl…"
click select "Select 1-Ton (PSS) 10 Wheel 10 Yard Dump Truck 20 Yard Dump Truck Bobtail Botto…"
click select "Select 35 Feet 20 Feet 28 Feet 53 Feet 40 Feet 48 Feet"
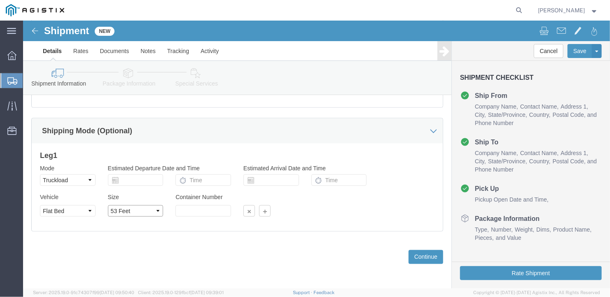
click select "Select 35 Feet 20 Feet 28 Feet 53 Feet 40 Feet 48 Feet"
click button "Continue"
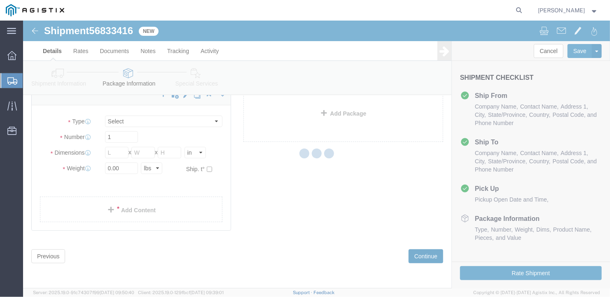
scroll to position [9, 0]
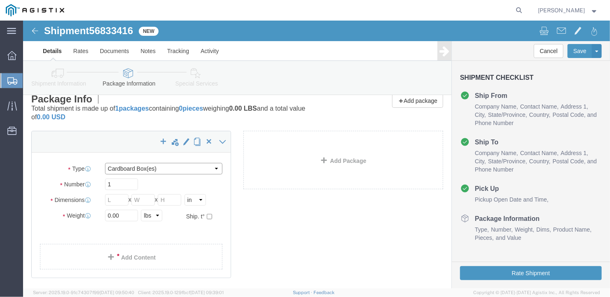
click select "Select Bale(s) Basket(s) Bolt(s) Bottle(s) Buckets Bulk Bundle(s) Can(s) Cardbo…"
drag, startPoint x: 92, startPoint y: 163, endPoint x: 53, endPoint y: 178, distance: 41.5
click div "Package Type Select Bale(s) Basket(s) Bolt(s) Bottle(s) Buckets Bulk Bundle(s) …"
click input "text"
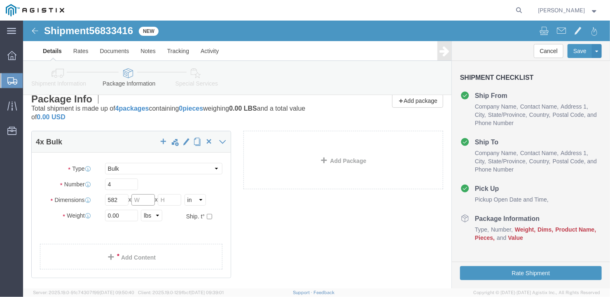
click input "text"
drag, startPoint x: 98, startPoint y: 197, endPoint x: 23, endPoint y: 205, distance: 75.4
click div "Package Type Select Bale(s) Basket(s) Bolt(s) Bottle(s) Buckets Bulk Bundle(s) …"
click link "Add Content"
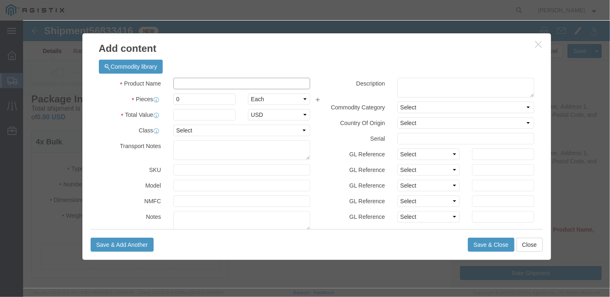
click input "text"
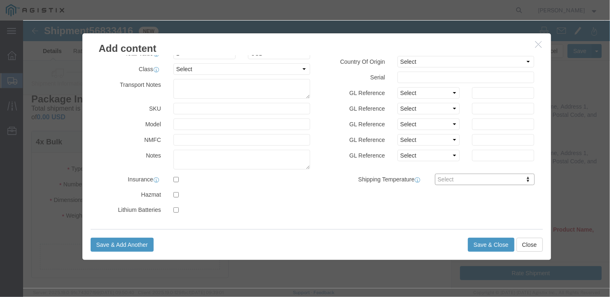
scroll to position [0, 0]
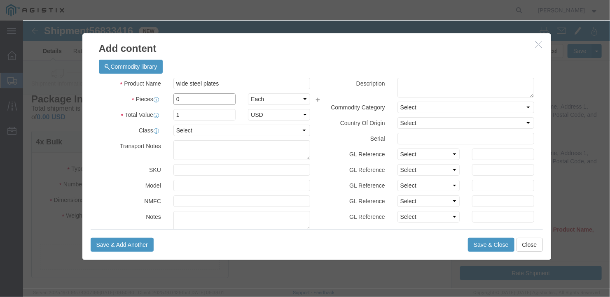
drag, startPoint x: 154, startPoint y: 81, endPoint x: 138, endPoint y: 85, distance: 16.2
click div "Product Name wide steel plates Pieces 0 Select Bag Barrels 100Board Feet Bottle…"
click label "Class"
drag, startPoint x: 154, startPoint y: 94, endPoint x: 145, endPoint y: 95, distance: 9.1
click div "4"
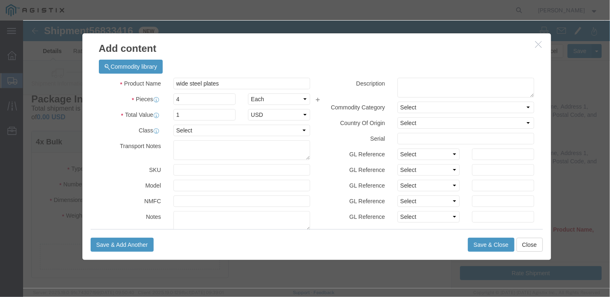
drag, startPoint x: 83, startPoint y: 154, endPoint x: 107, endPoint y: 168, distance: 27.3
click div "SKU"
click button "Save & Close"
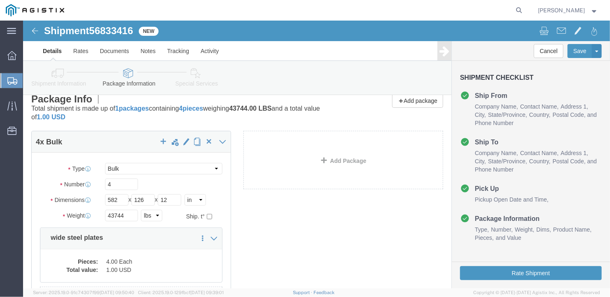
scroll to position [99, 0]
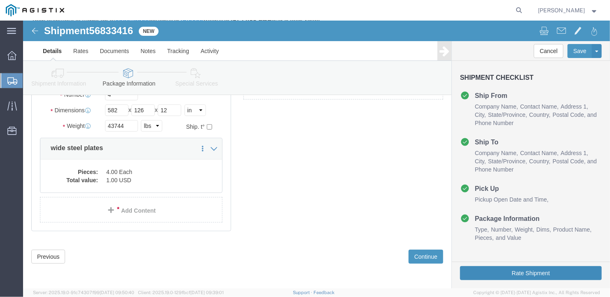
click button "Rate Shipment"
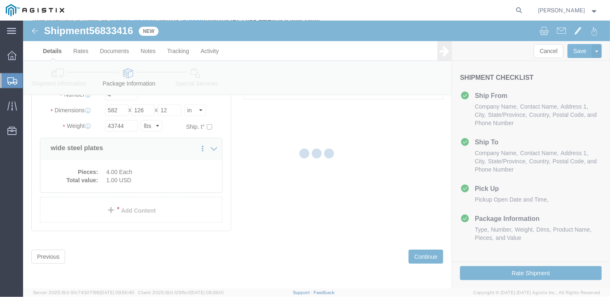
scroll to position [0, 0]
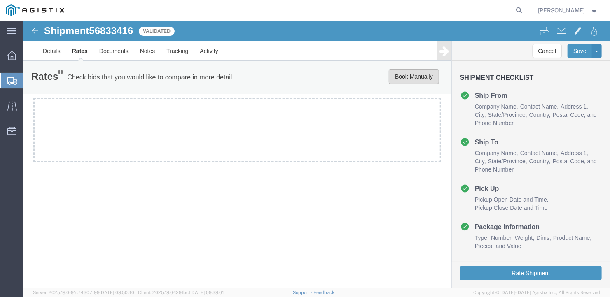
click at [401, 73] on button "Book Manually" at bounding box center [413, 76] width 50 height 15
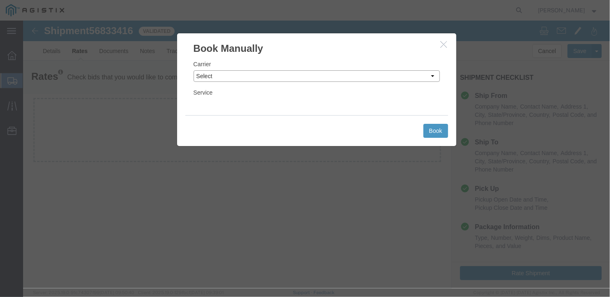
click at [263, 73] on select "Select LLP" at bounding box center [316, 76] width 246 height 12
click at [193, 70] on select "Select LLP" at bounding box center [316, 76] width 246 height 12
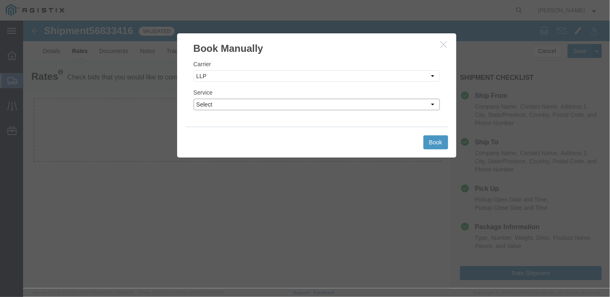
click at [245, 103] on select "Select LTL Truckload" at bounding box center [316, 104] width 246 height 12
click at [193, 98] on select "Select LTL Truckload" at bounding box center [316, 104] width 246 height 12
click at [436, 140] on button "Book" at bounding box center [435, 142] width 25 height 14
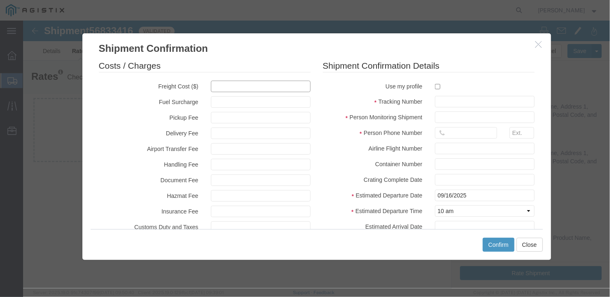
click at [218, 86] on input "text" at bounding box center [260, 86] width 100 height 12
click at [320, 96] on label "Tracking Number" at bounding box center [372, 101] width 112 height 10
click at [437, 101] on input "text" at bounding box center [484, 102] width 100 height 12
click at [449, 117] on input "text" at bounding box center [484, 117] width 100 height 12
click at [540, 152] on div "Costs / Charges Freight Cost ($) 5300 Fuel Surcharge Pickup Fee Delivery Fee Ai…" at bounding box center [316, 142] width 469 height 174
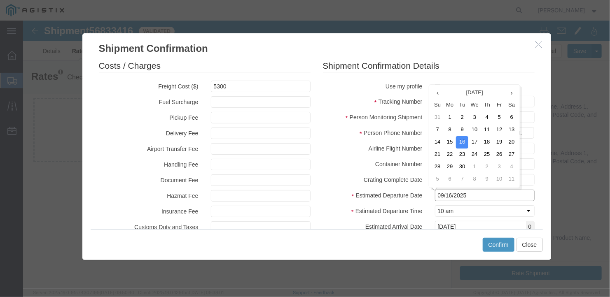
click at [490, 195] on input "09/16/2025" at bounding box center [484, 195] width 100 height 12
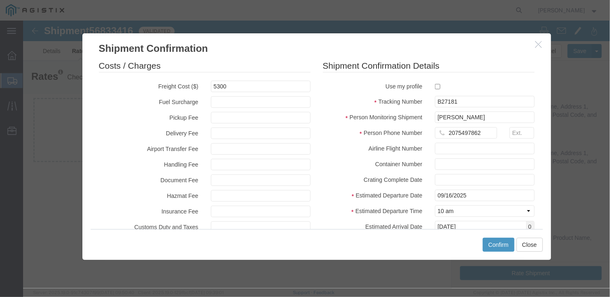
click at [539, 173] on div "Costs / Charges Freight Cost ($) 5300 Fuel Surcharge Pickup Fee Delivery Fee Ai…" at bounding box center [316, 142] width 469 height 174
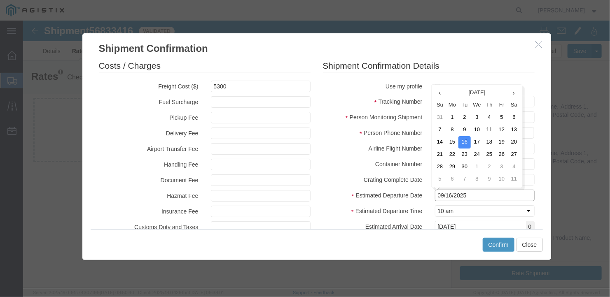
click at [487, 194] on input "09/16/2025" at bounding box center [484, 195] width 100 height 12
click at [477, 127] on td "10" at bounding box center [476, 130] width 12 height 12
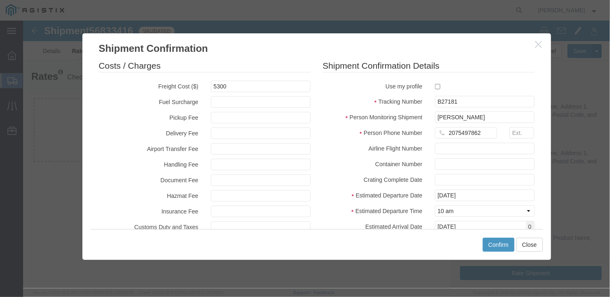
scroll to position [80, 0]
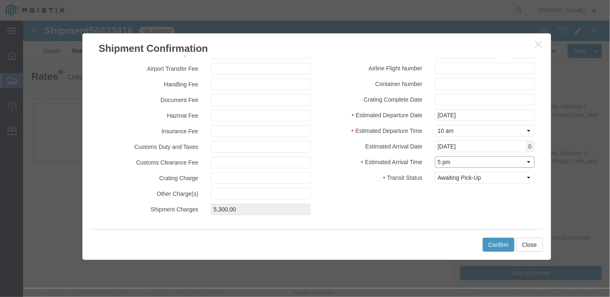
click at [475, 161] on select "Select Midnight 1 am 2 am 3 am 4 am 5 am 6 am 7 am 8 am 9 am 10 am 11 am 12 Noo…" at bounding box center [484, 162] width 100 height 12
click at [434, 156] on select "Select Midnight 1 am 2 am 3 am 4 am 5 am 6 am 7 am 8 am 9 am 10 am 11 am 12 Noo…" at bounding box center [484, 162] width 100 height 12
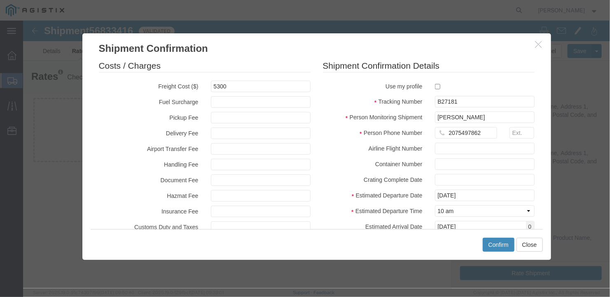
click at [498, 243] on button "Confirm" at bounding box center [498, 245] width 32 height 14
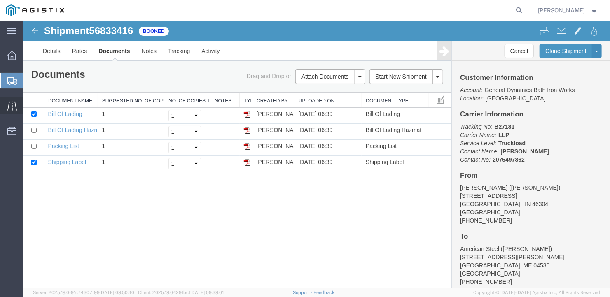
click at [11, 105] on icon at bounding box center [11, 105] width 9 height 9
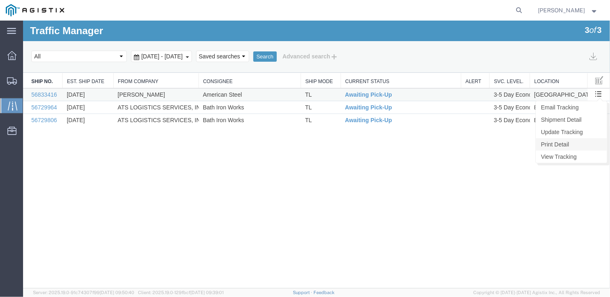
click at [560, 142] on link "Print Detail" at bounding box center [570, 144] width 71 height 12
click at [560, 131] on link "Update Tracking" at bounding box center [570, 132] width 71 height 12
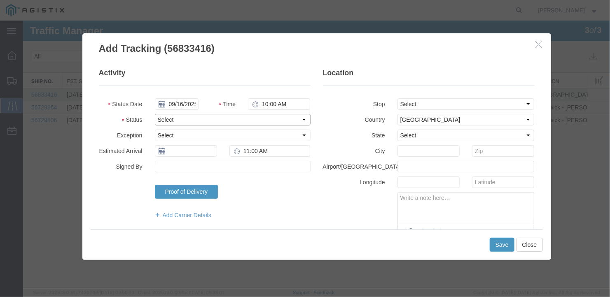
click at [193, 121] on select "Select Arrival Notice Available Arrival Notice Imported Arrive at Delivery Loca…" at bounding box center [232, 120] width 156 height 12
click at [192, 119] on select "Select Arrival Notice Available Arrival Notice Imported Arrive at Delivery Loca…" at bounding box center [232, 120] width 156 height 12
click at [154, 114] on select "Select Arrival Notice Available Arrival Notice Imported Arrive at Delivery Loca…" at bounding box center [232, 120] width 156 height 12
click at [184, 150] on input "text" at bounding box center [185, 151] width 62 height 12
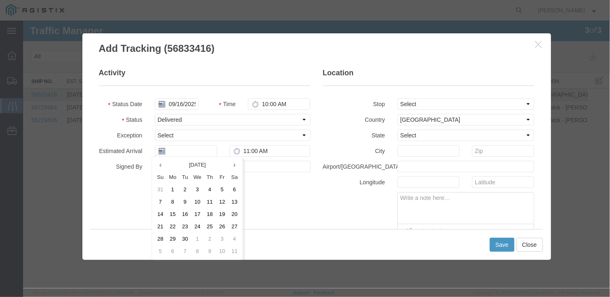
click at [219, 200] on td "12" at bounding box center [221, 202] width 12 height 12
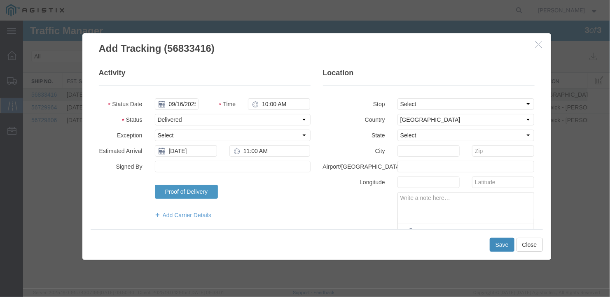
click at [495, 242] on button "Save" at bounding box center [501, 245] width 25 height 14
